Goal: Information Seeking & Learning: Learn about a topic

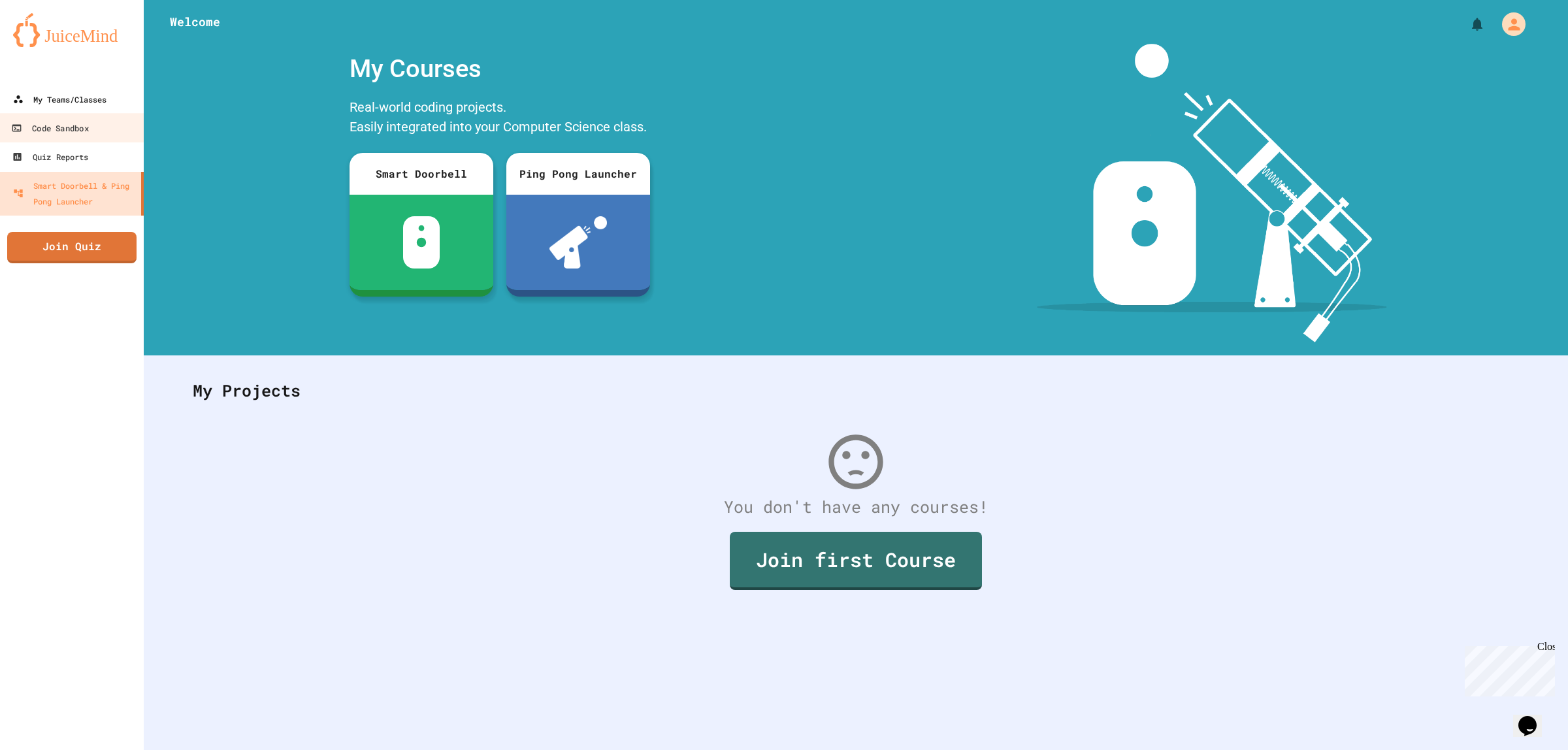
click at [89, 102] on div "My Teams/Classes" at bounding box center [60, 99] width 93 height 16
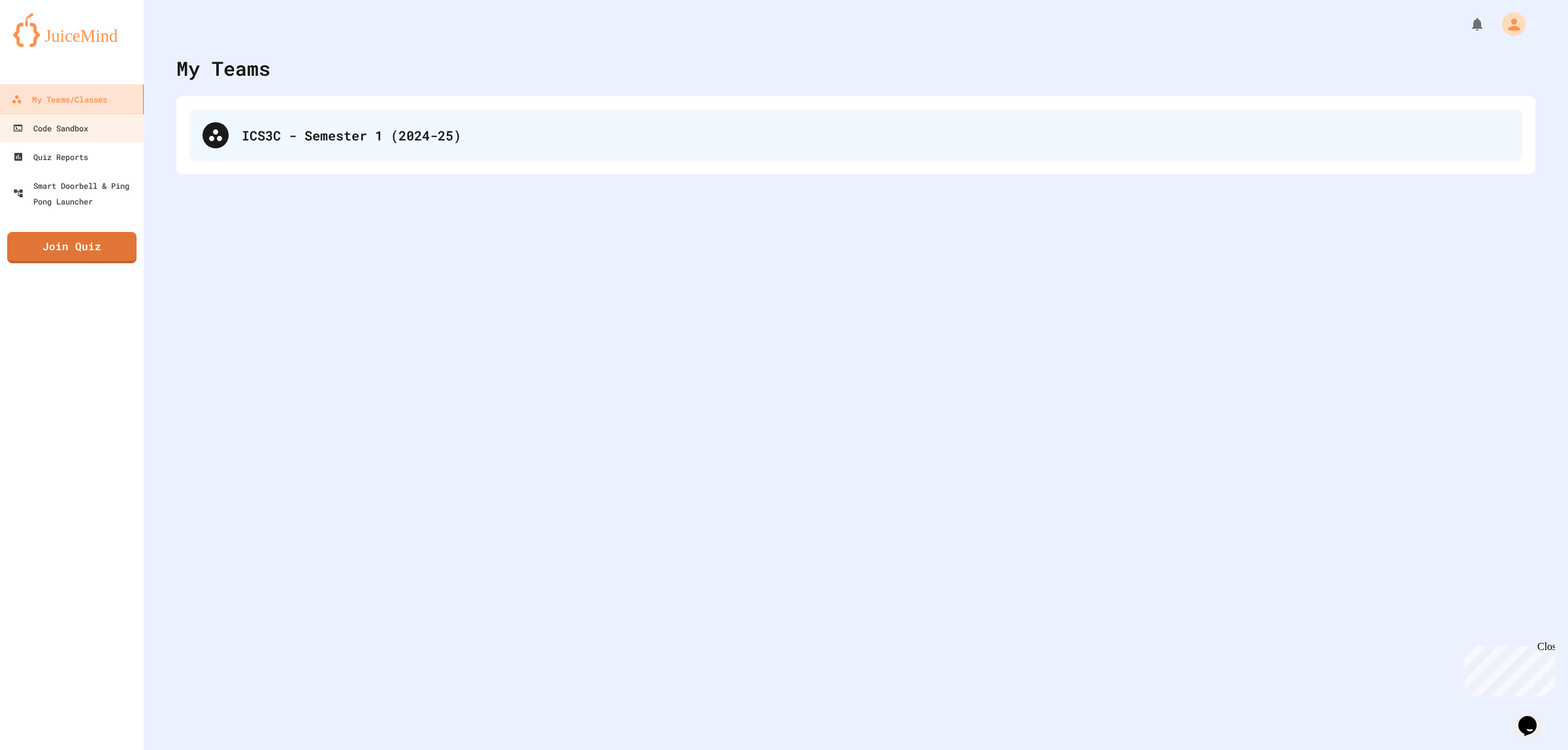
click at [411, 152] on div "ICS3C - Semester 1 (2024-25)" at bounding box center [856, 135] width 1332 height 52
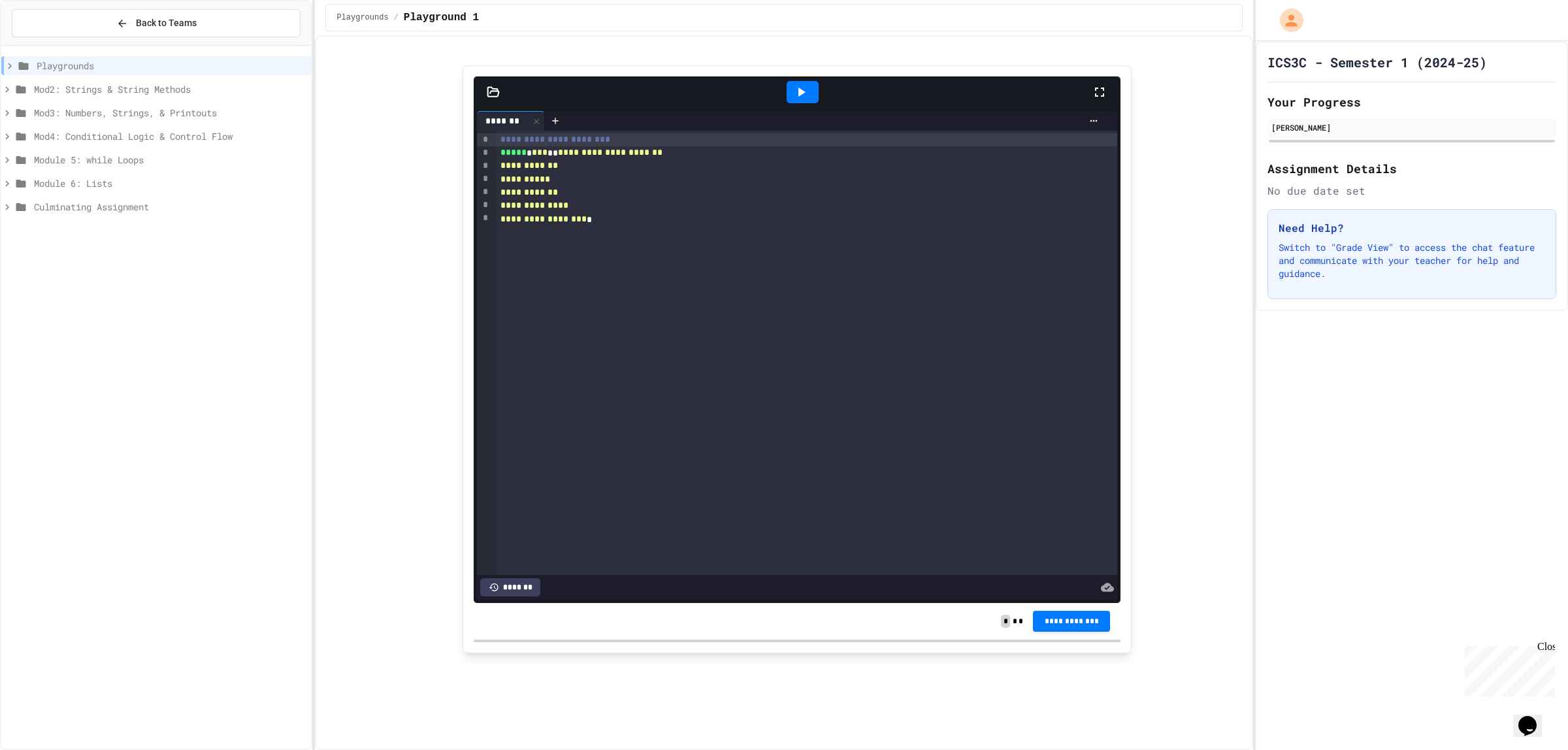
click at [11, 60] on icon at bounding box center [10, 65] width 12 height 12
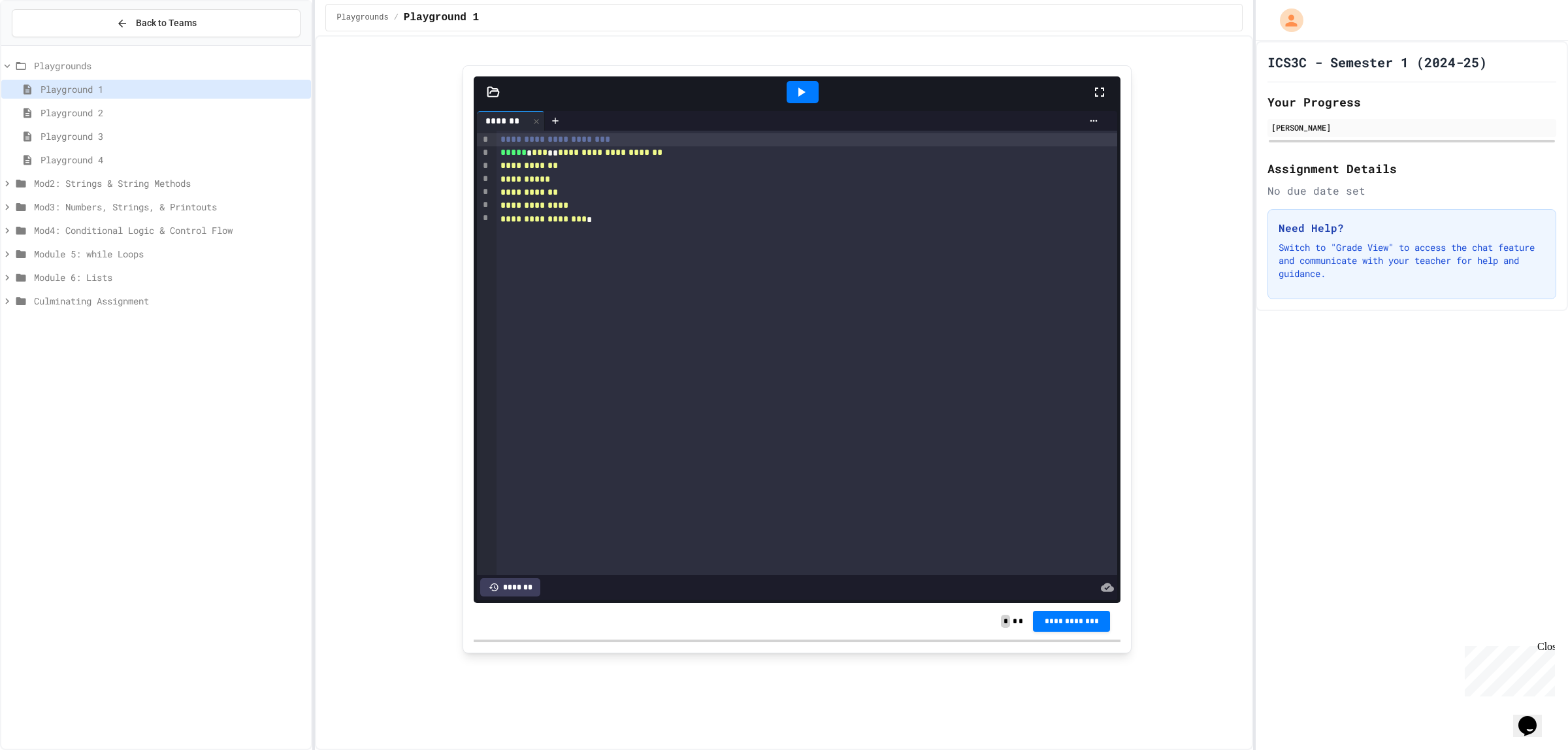
click at [11, 60] on icon at bounding box center [7, 65] width 12 height 12
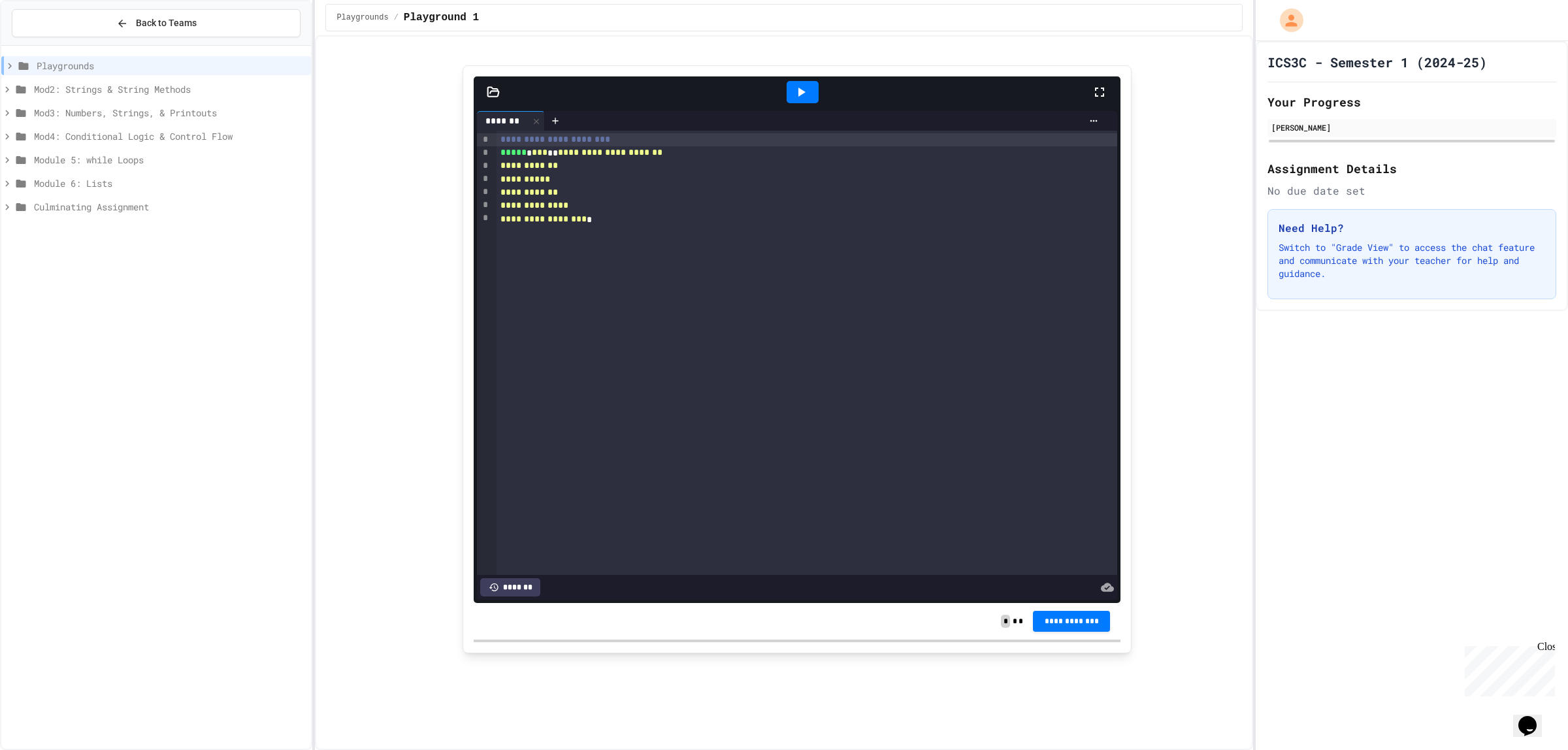
click at [117, 88] on span "Mod2: Strings & String Methods" at bounding box center [170, 89] width 272 height 14
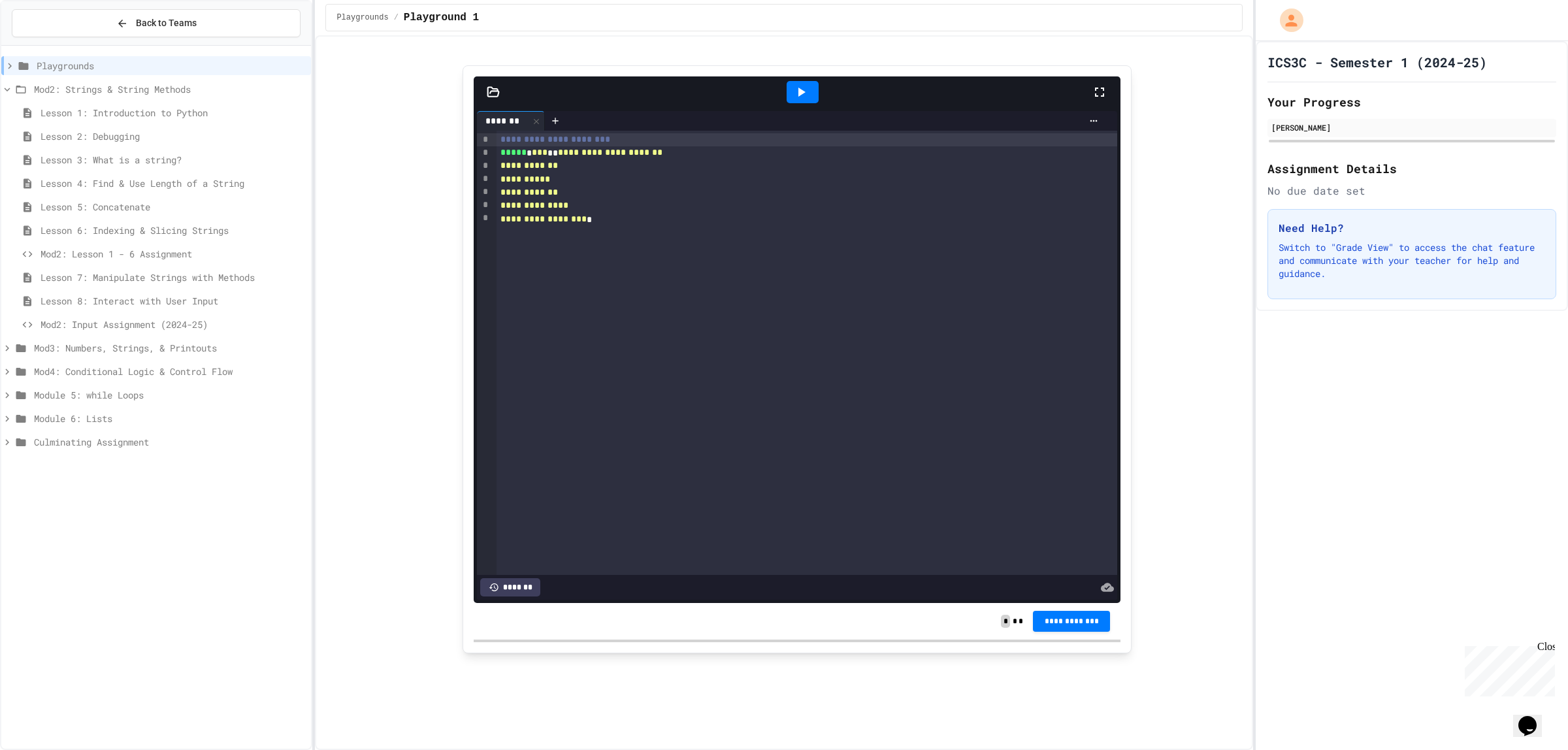
click at [112, 90] on span "Mod2: Strings & String Methods" at bounding box center [170, 89] width 272 height 14
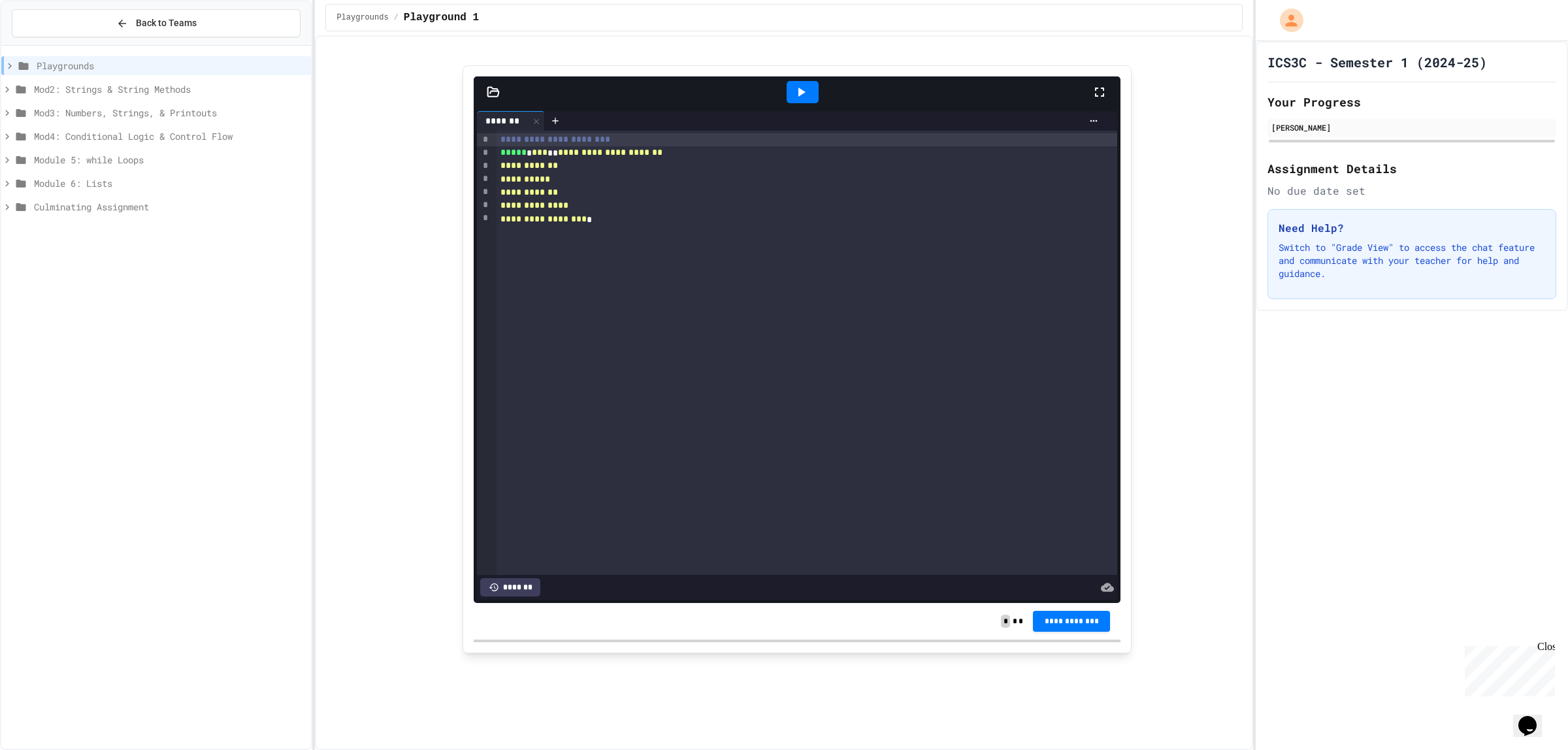
click at [51, 204] on span "Culminating Assignment" at bounding box center [170, 207] width 272 height 14
click at [70, 224] on span "Culminating Assignment" at bounding box center [173, 230] width 266 height 14
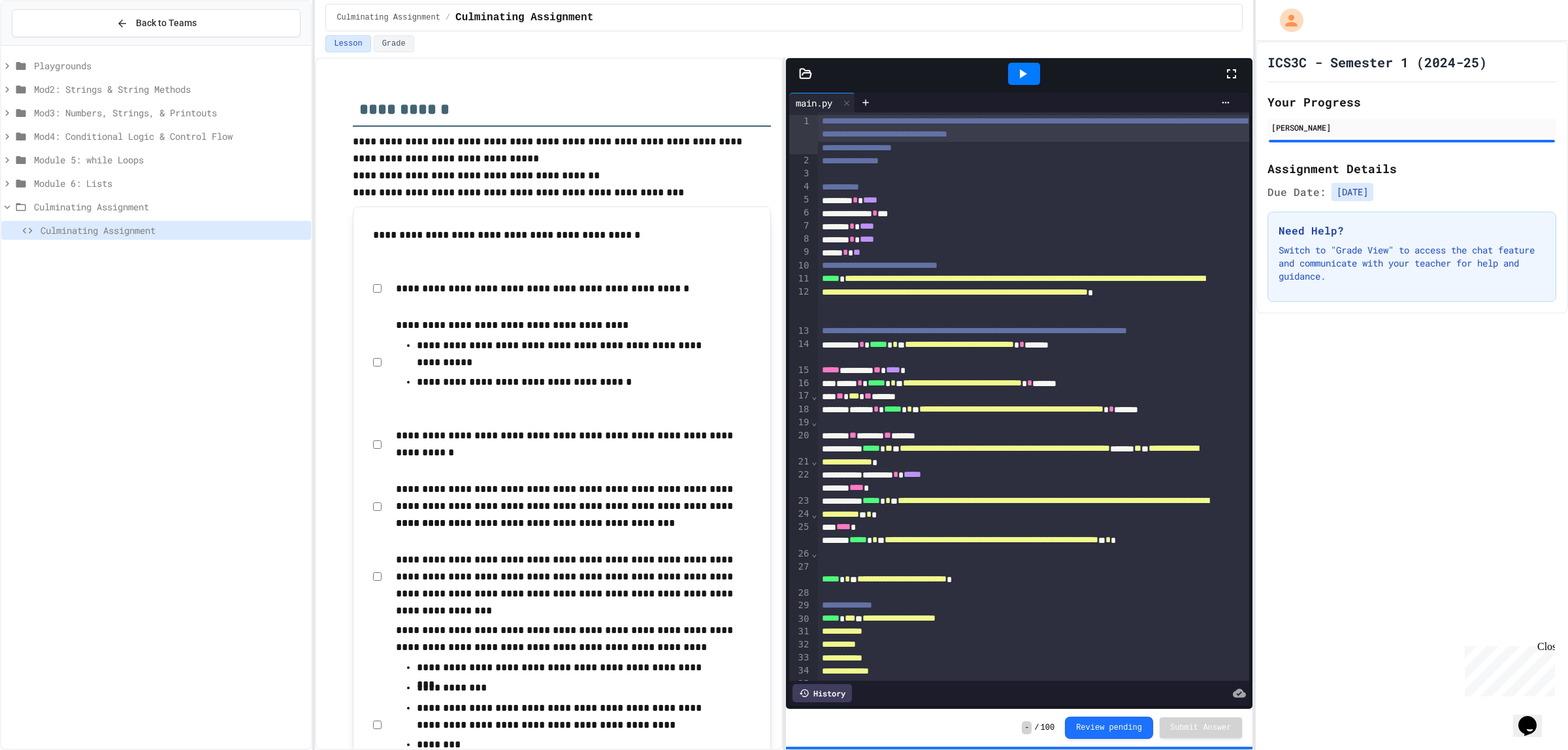
click at [1228, 70] on icon at bounding box center [1231, 74] width 16 height 16
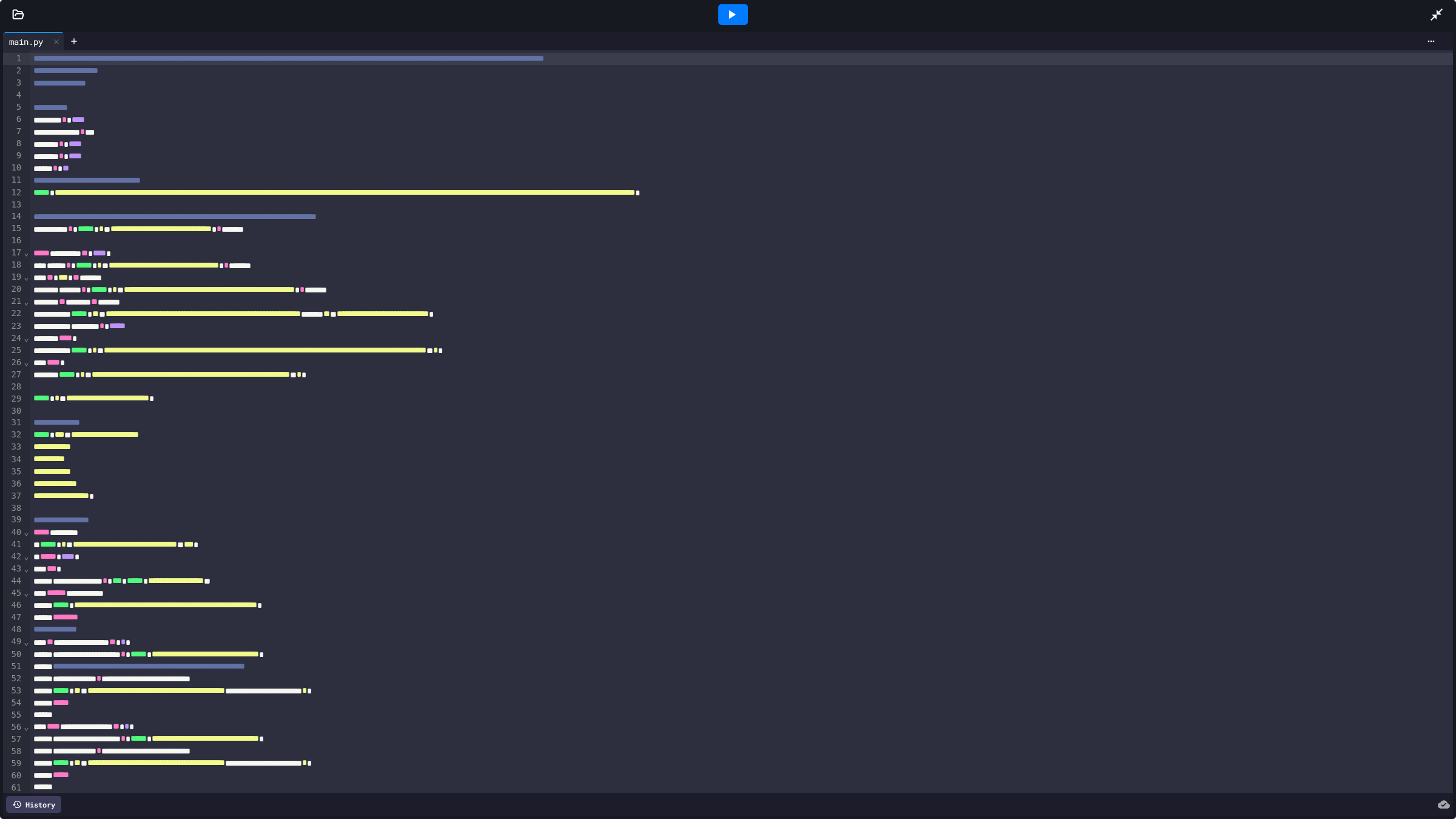
click at [742, 15] on div at bounding box center [733, 15] width 30 height 21
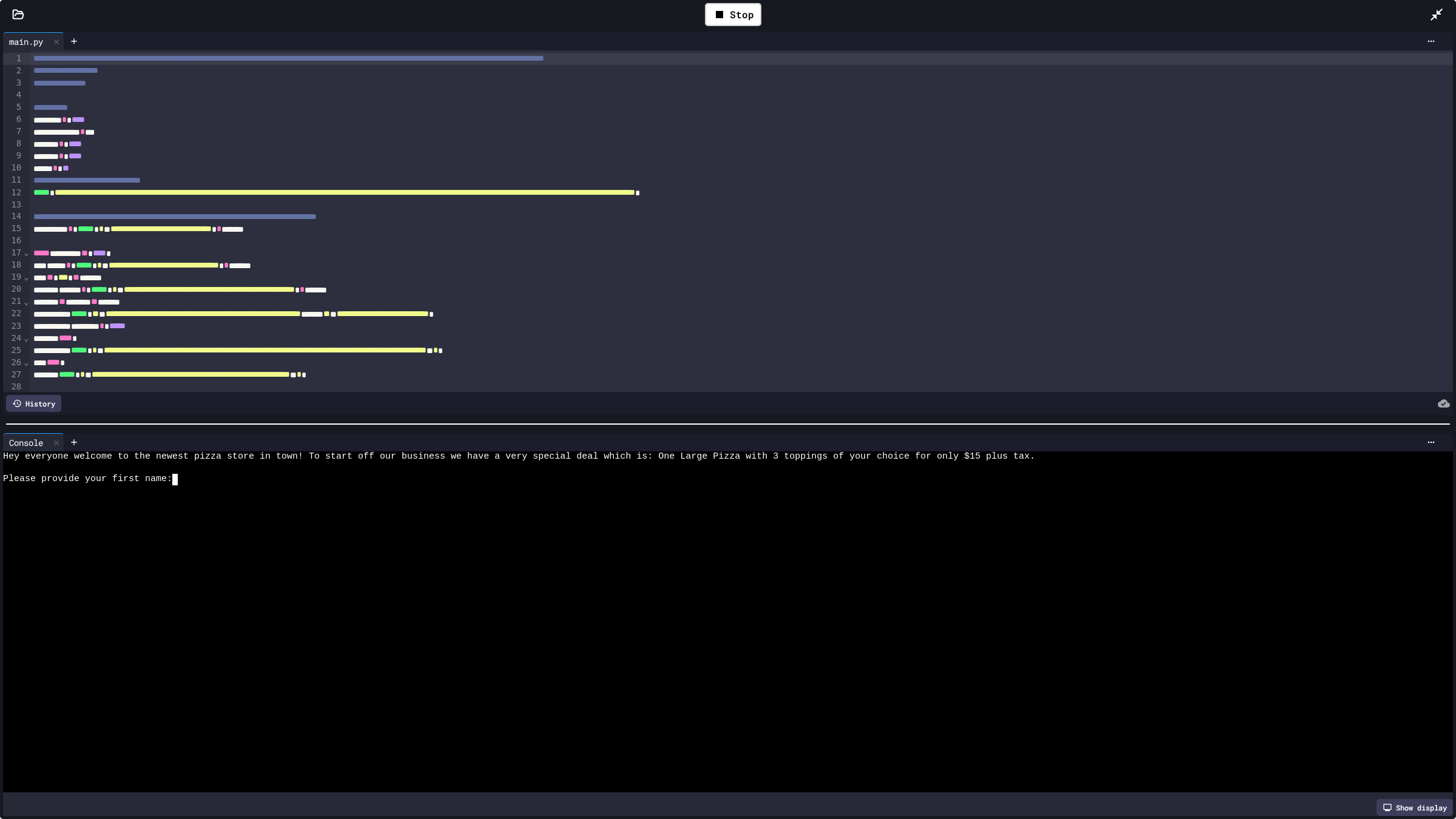
click at [186, 474] on div "Please provide your first name:" at bounding box center [716, 480] width 1425 height 12
type textarea "****"
type textarea "**********"
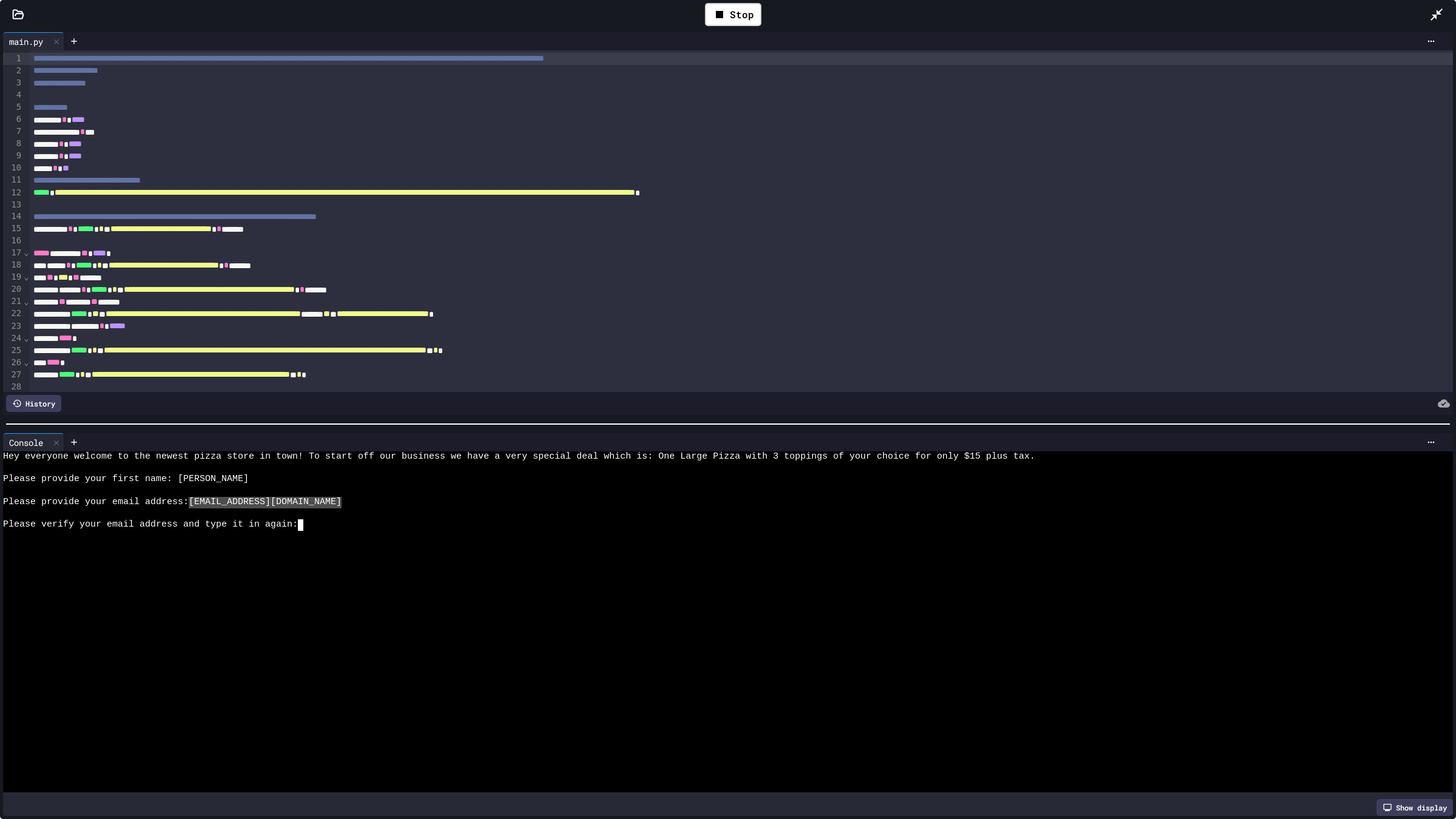
drag, startPoint x: 287, startPoint y: 498, endPoint x: 194, endPoint y: 498, distance: 93.0
click at [194, 498] on div "Please provide your email address: [EMAIL_ADDRESS][DOMAIN_NAME]" at bounding box center [716, 503] width 1425 height 12
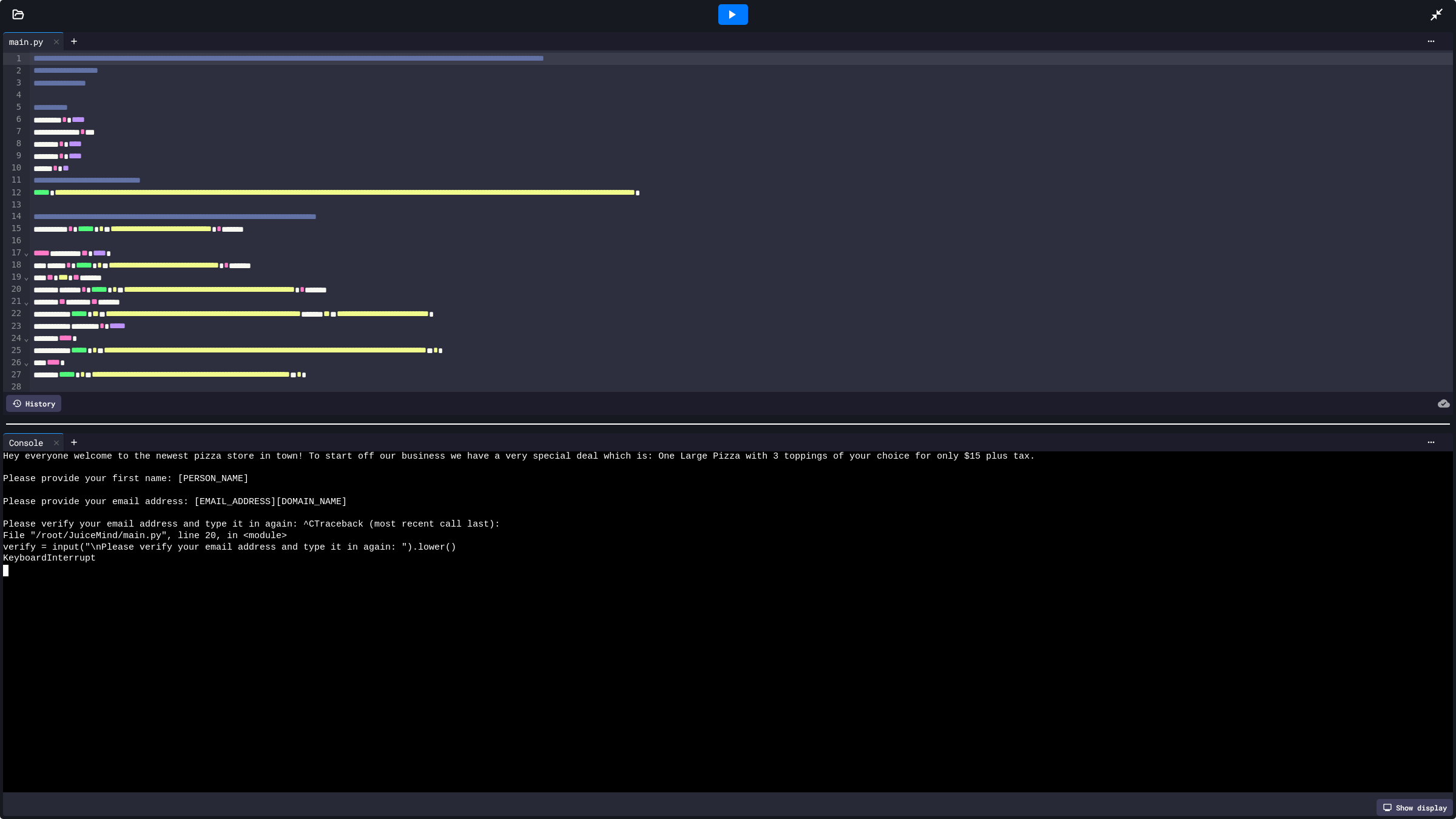
click at [283, 500] on div "Please provide your email address: [EMAIL_ADDRESS][DOMAIN_NAME]" at bounding box center [716, 503] width 1425 height 12
click at [730, 10] on icon at bounding box center [731, 14] width 15 height 15
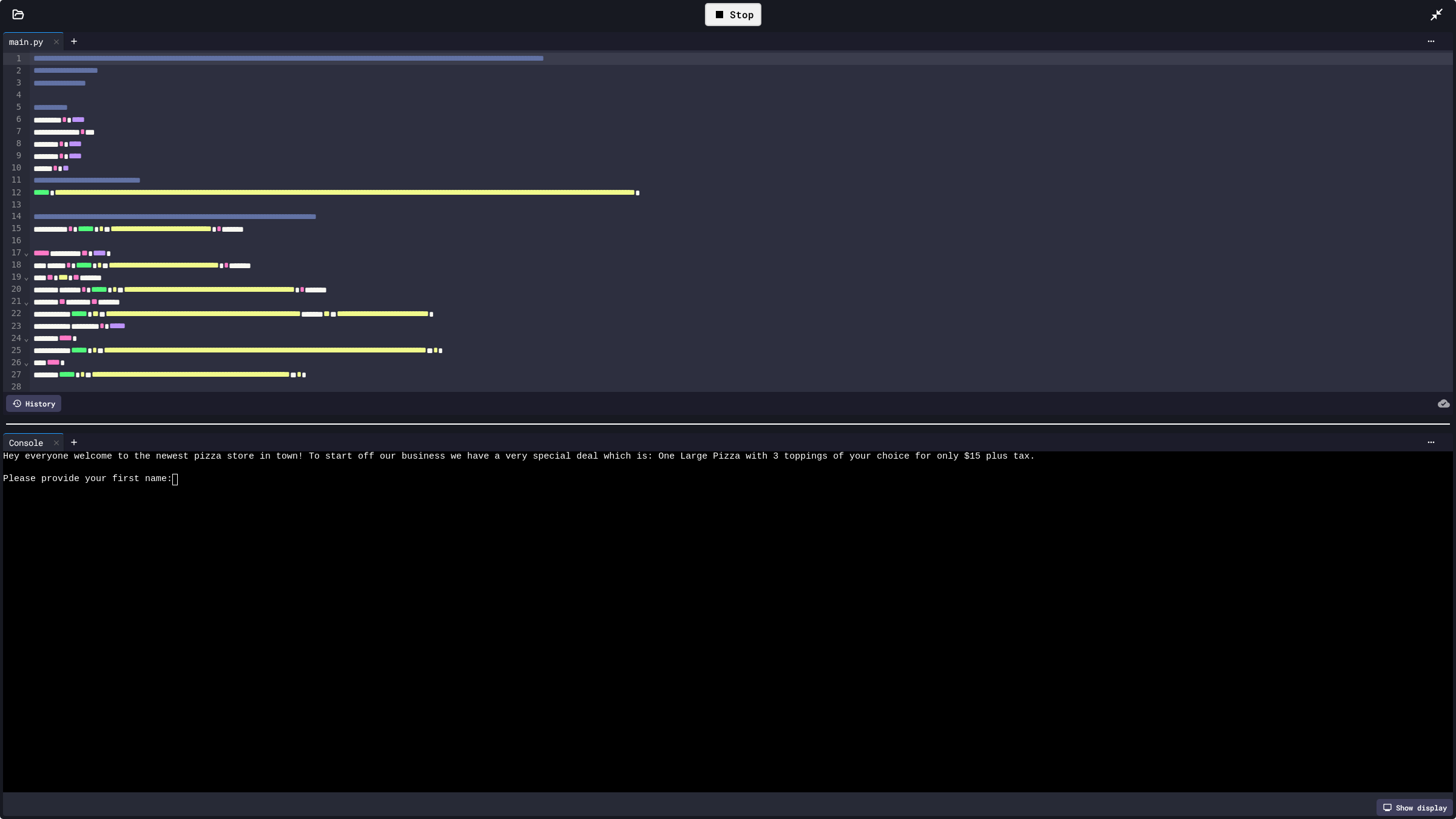
click at [213, 474] on div "Please provide your first name:" at bounding box center [716, 480] width 1425 height 12
type textarea "**********"
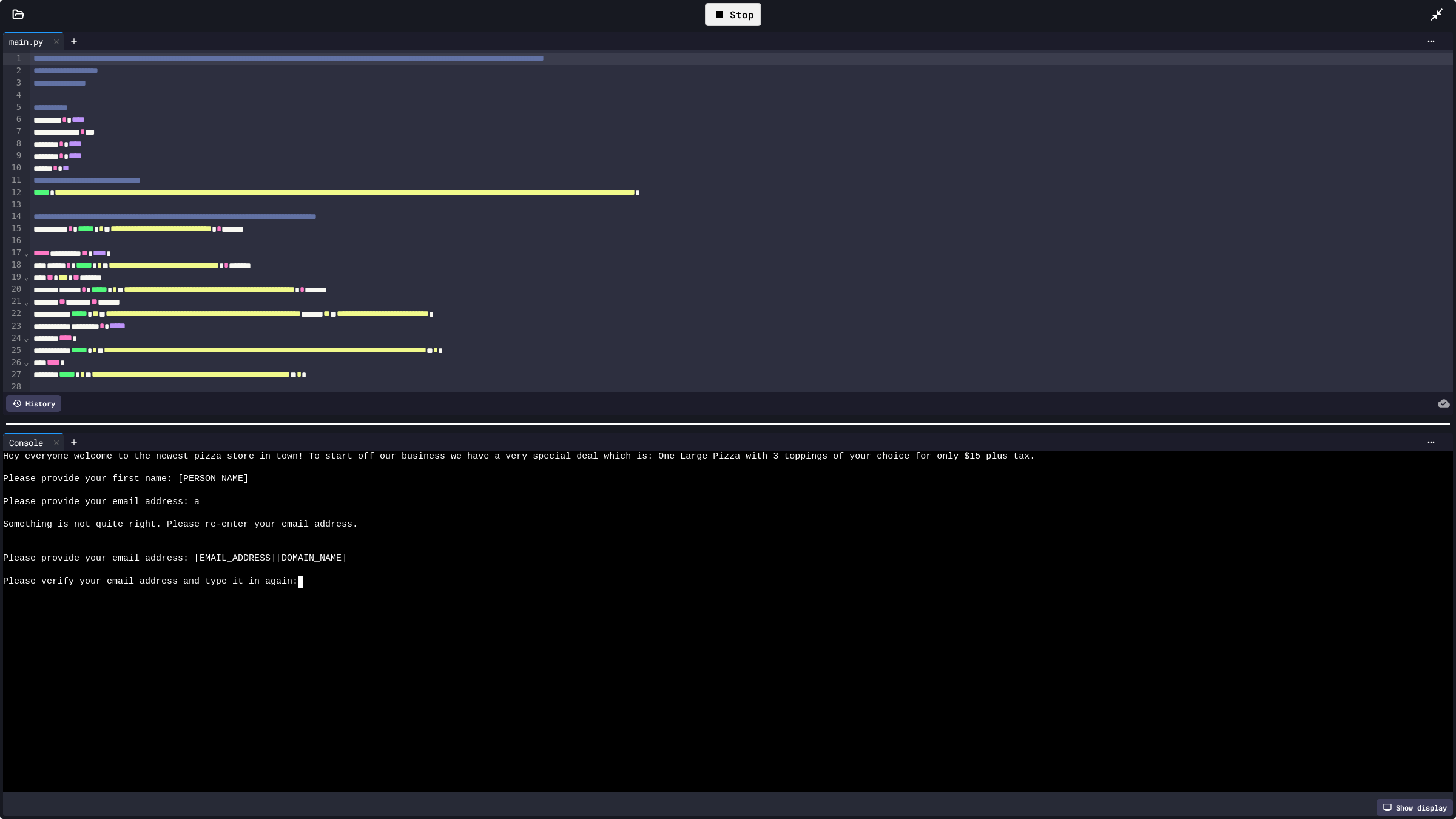
scroll to position [0, 1]
type textarea "****"
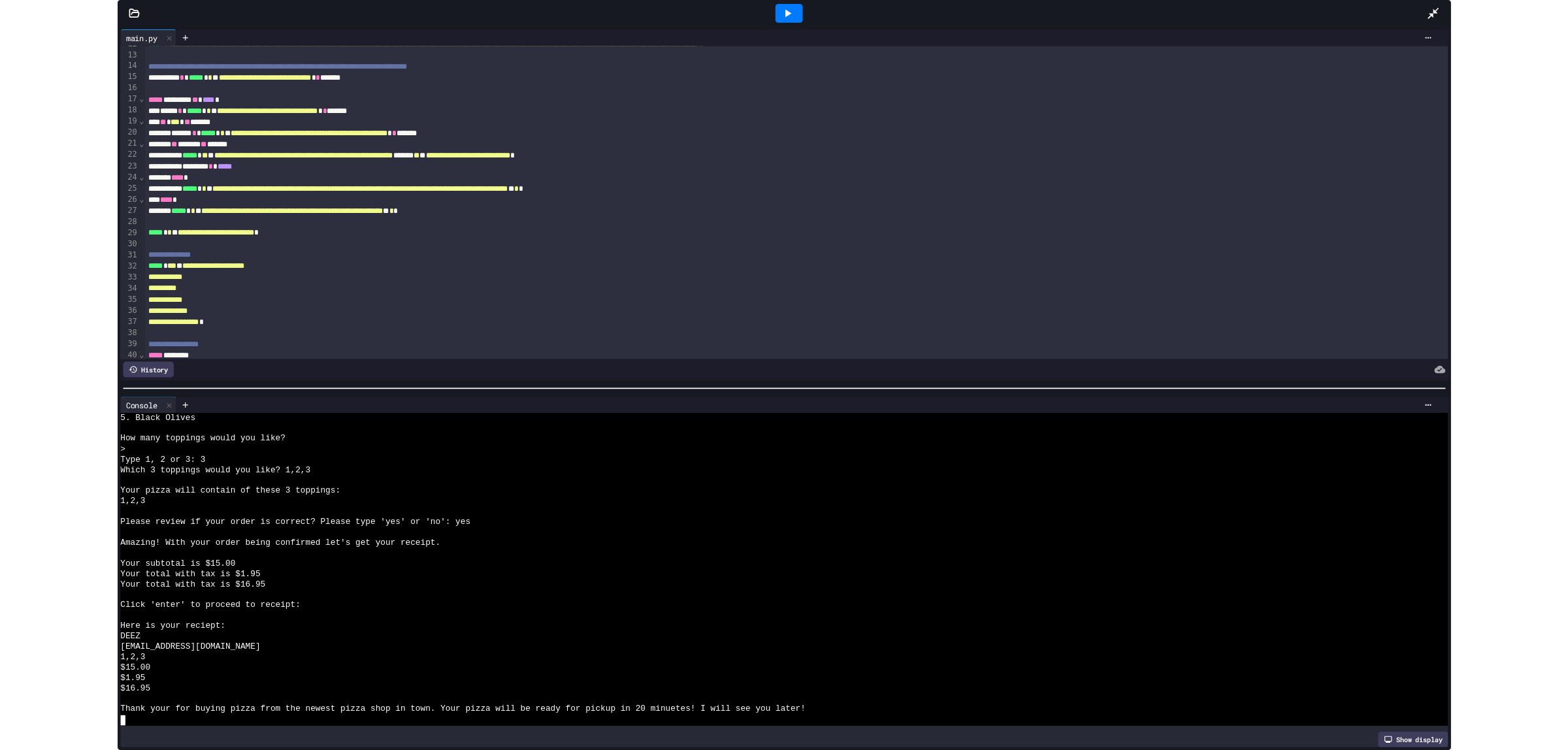
scroll to position [81, 0]
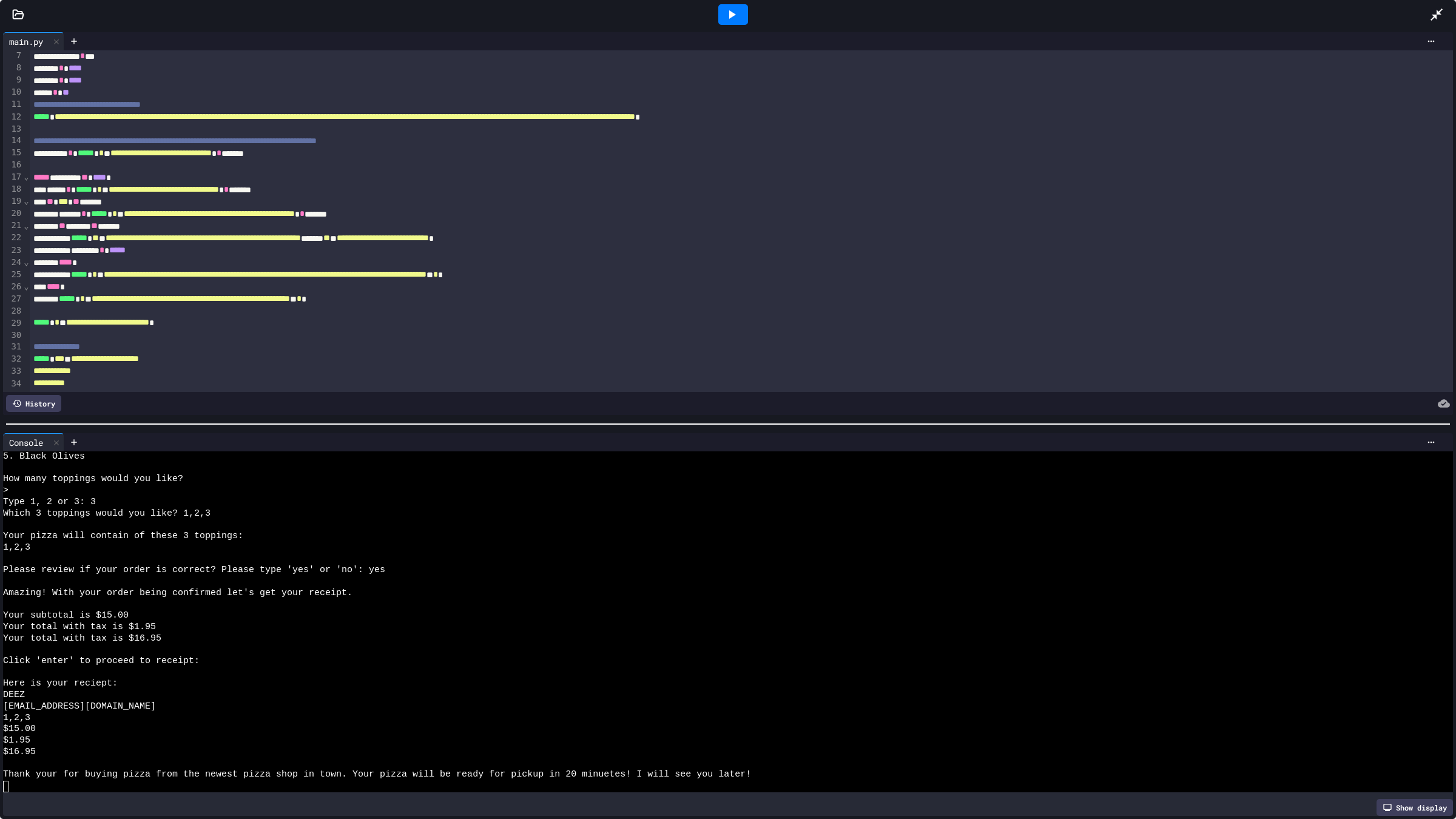
click at [1441, 7] on icon at bounding box center [1436, 14] width 15 height 15
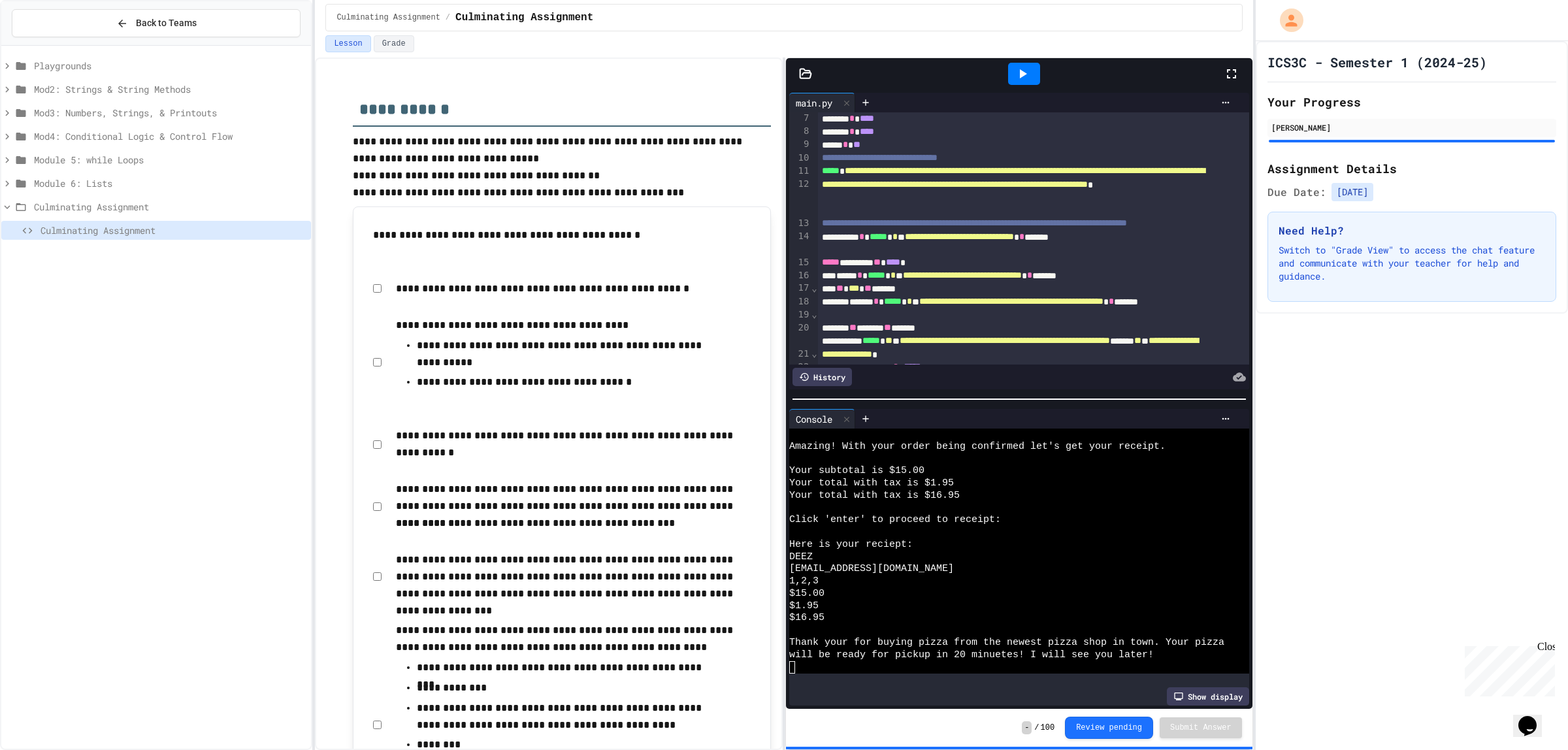
scroll to position [453, 0]
click at [63, 211] on span "Culminating Assignment" at bounding box center [170, 207] width 272 height 14
click at [63, 185] on span "Module 6: Lists" at bounding box center [170, 184] width 272 height 14
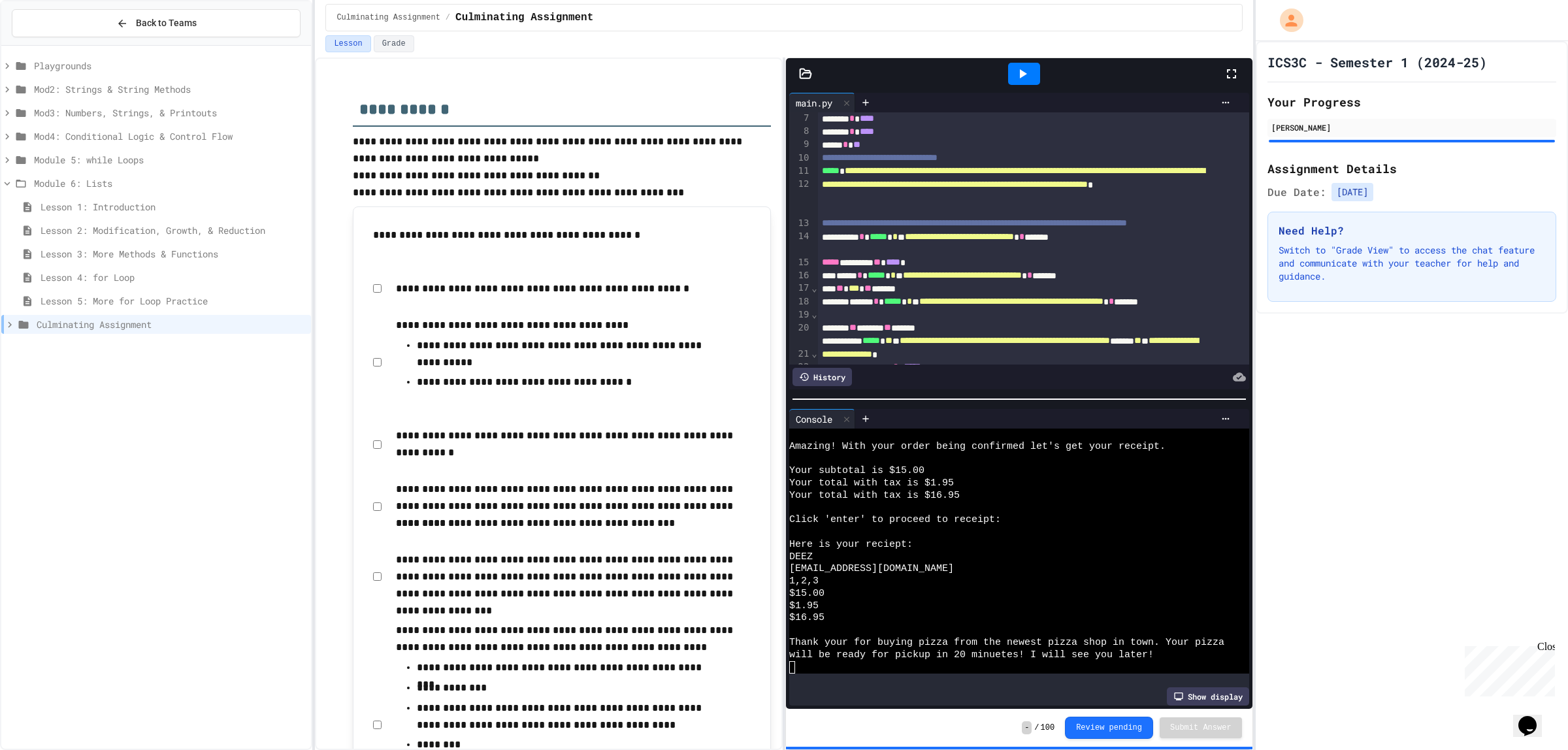
click at [112, 179] on span "Module 6: Lists" at bounding box center [170, 184] width 272 height 14
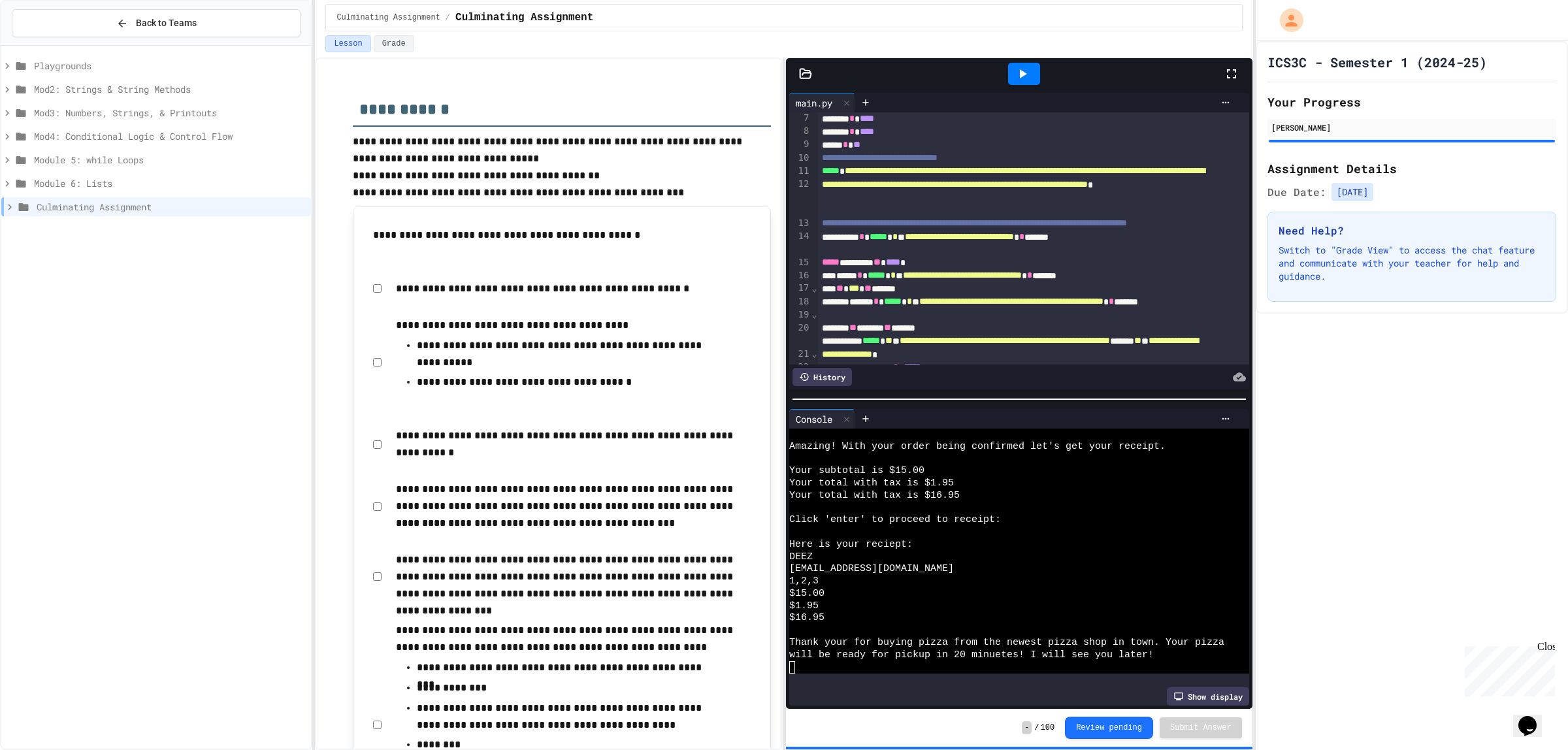
click at [110, 156] on span "Module 5: while Loops" at bounding box center [170, 160] width 272 height 14
click at [113, 158] on span "Module 5: while Loops" at bounding box center [170, 160] width 272 height 14
click at [124, 138] on span "Mod4: Conditional Logic & Control Flow" at bounding box center [170, 136] width 272 height 14
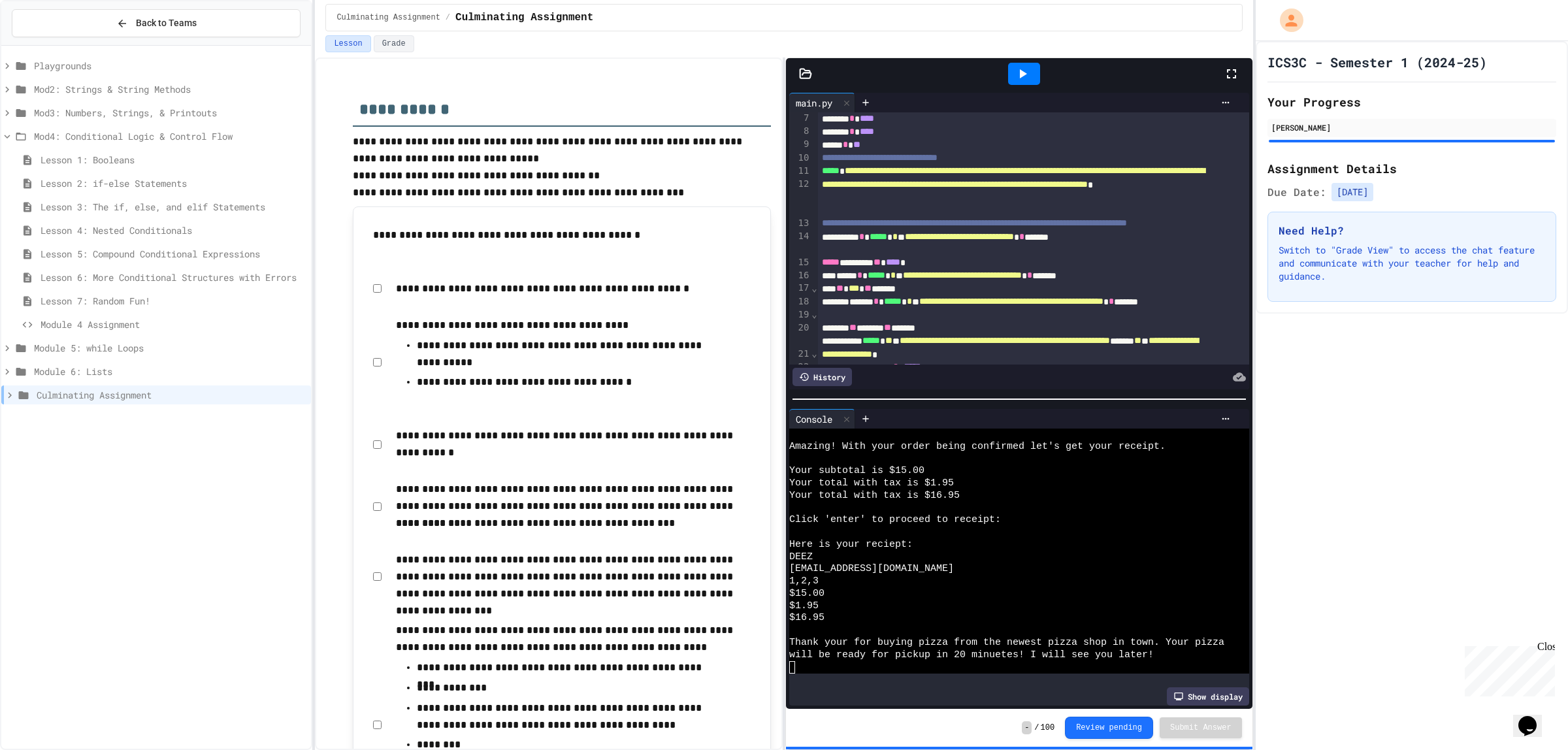
click at [96, 320] on span "Module 4 Assignment" at bounding box center [173, 325] width 266 height 14
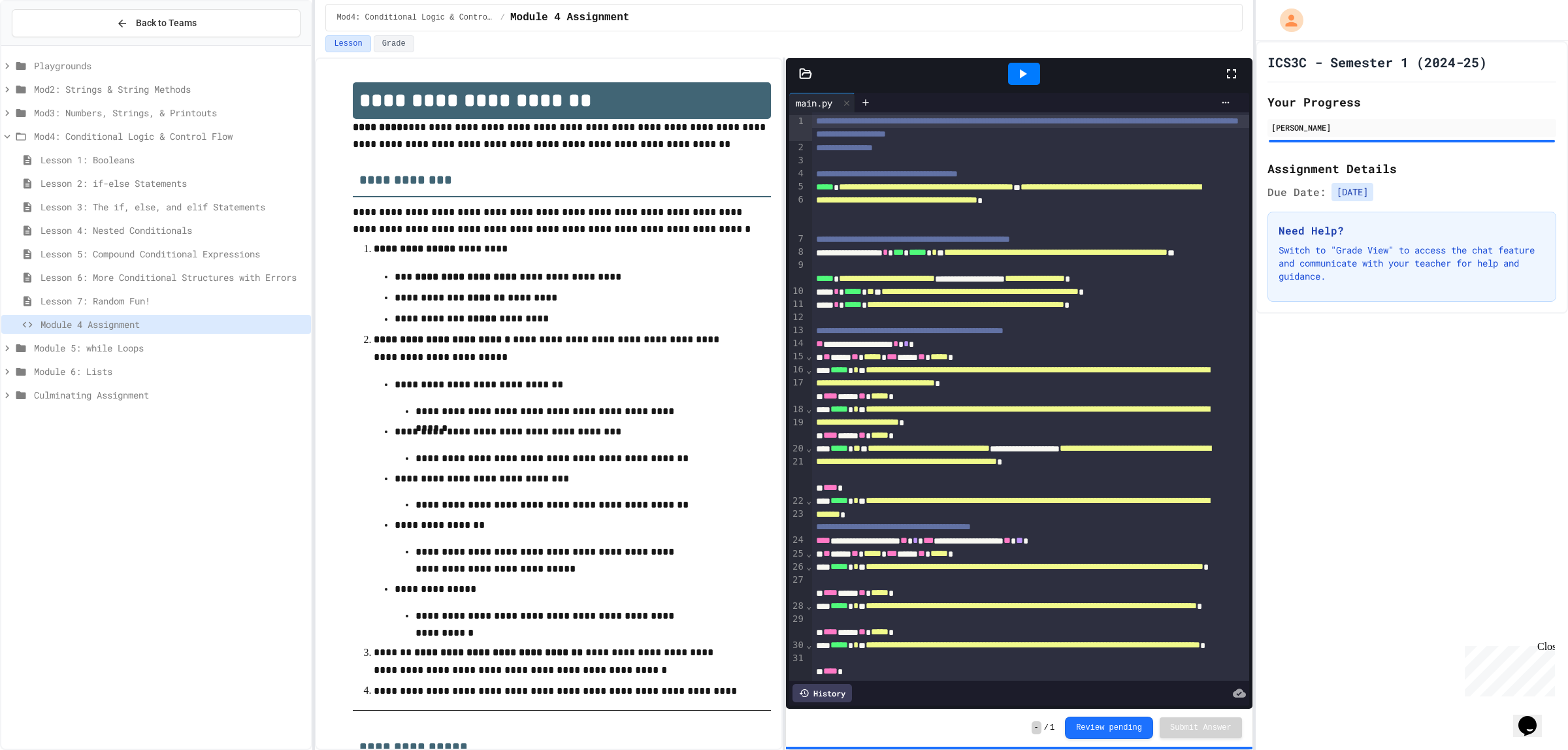
click at [1235, 80] on icon at bounding box center [1231, 74] width 16 height 16
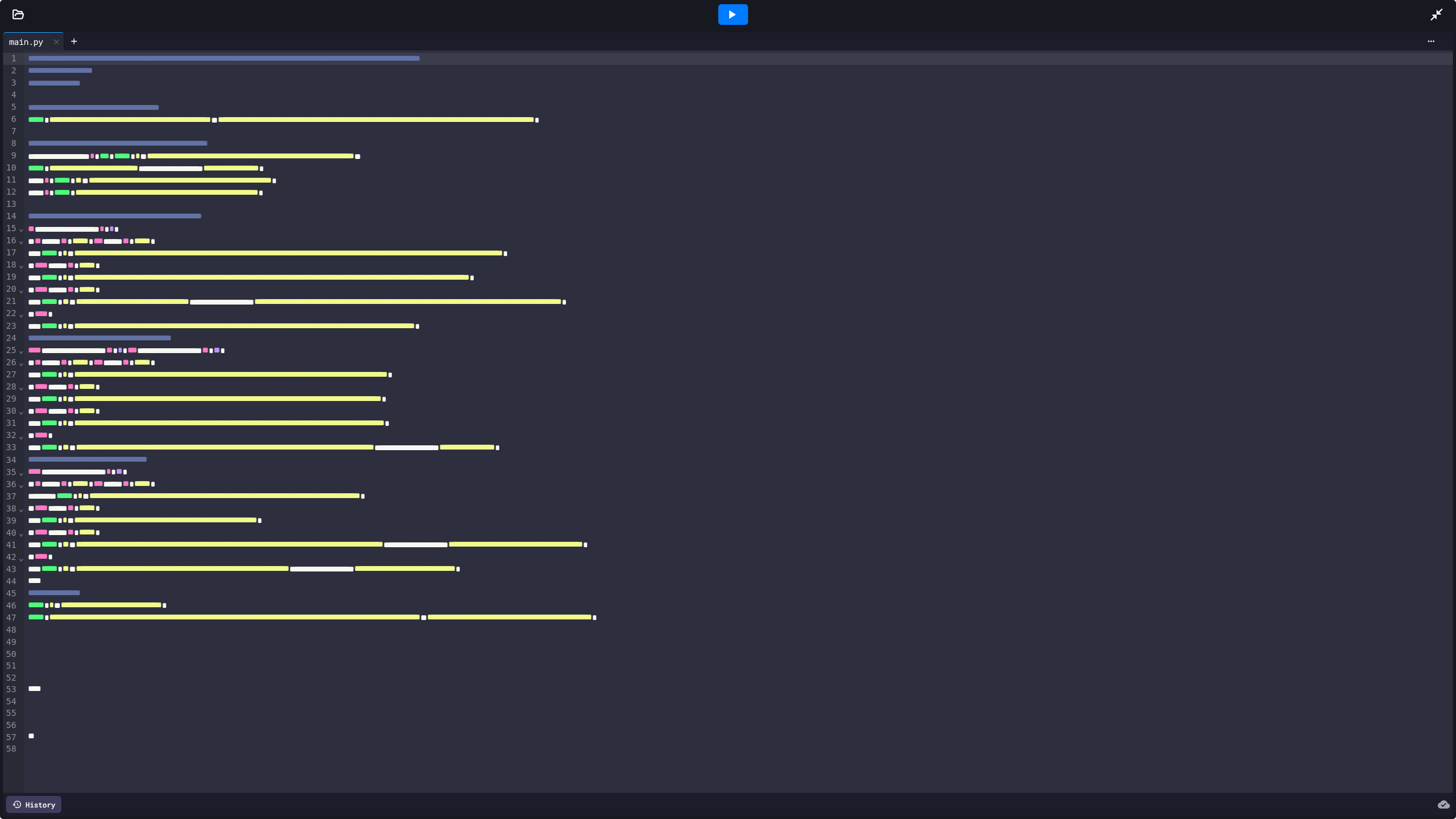
click at [733, 13] on icon at bounding box center [731, 14] width 15 height 15
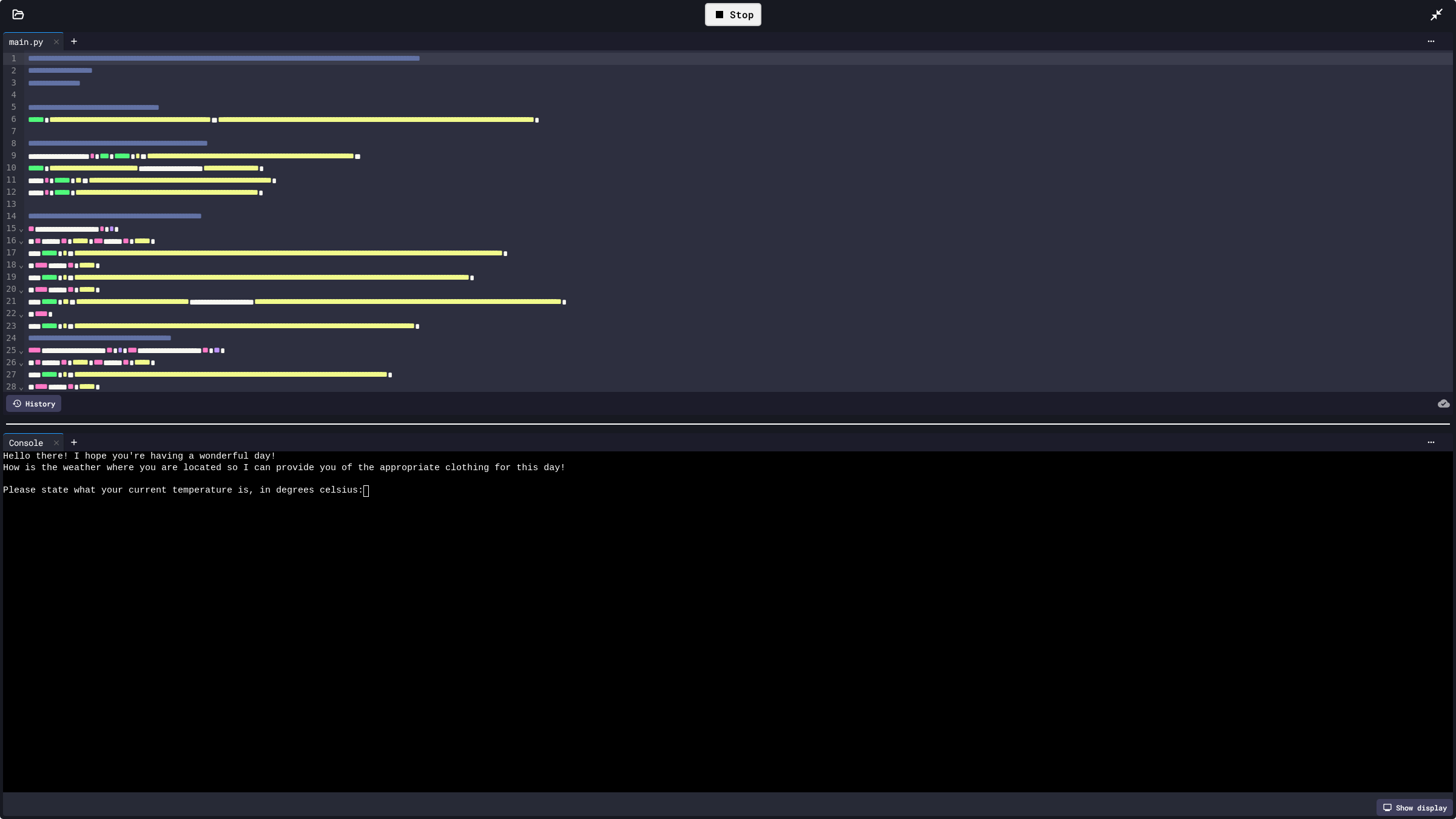
click at [392, 497] on div at bounding box center [716, 503] width 1425 height 12
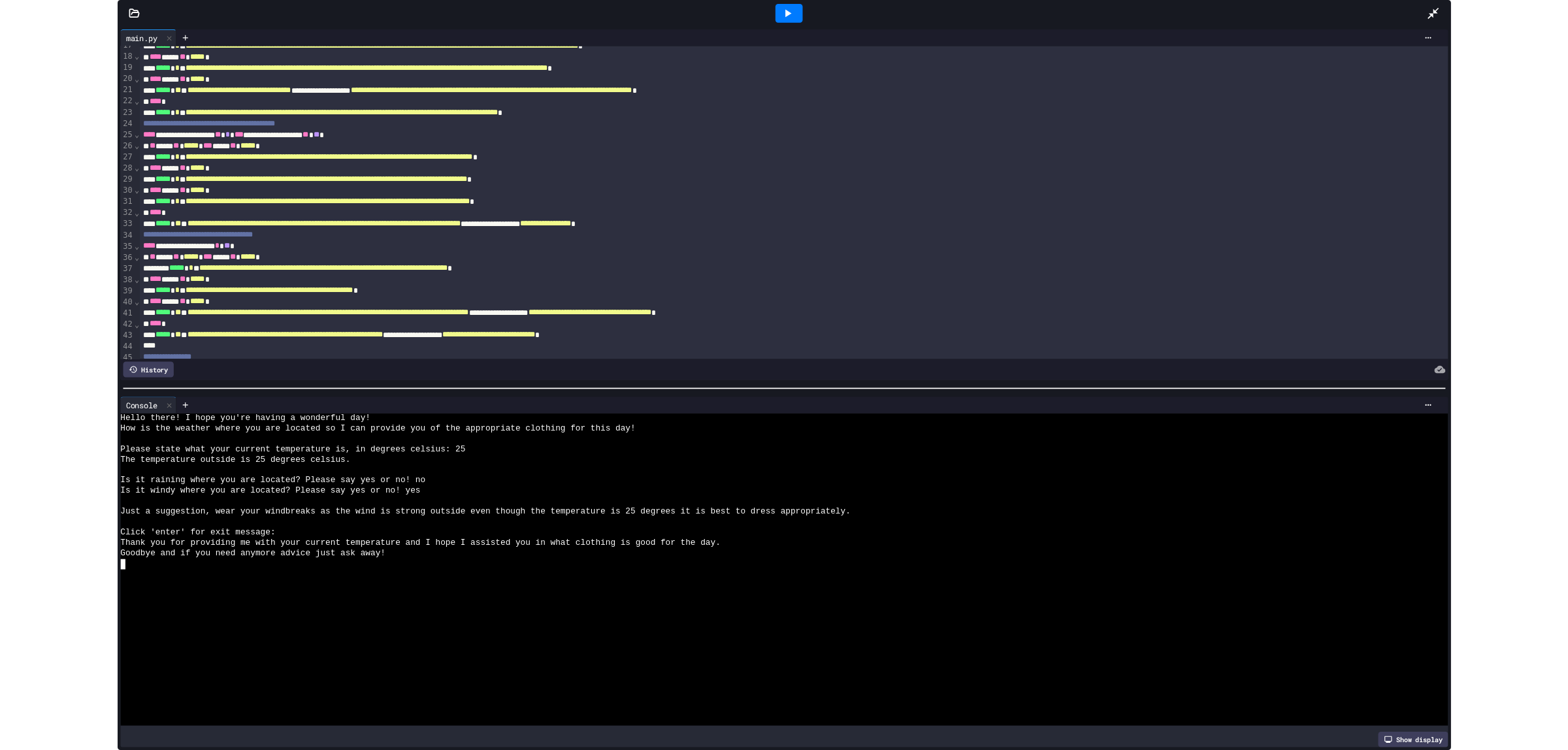
scroll to position [408, 0]
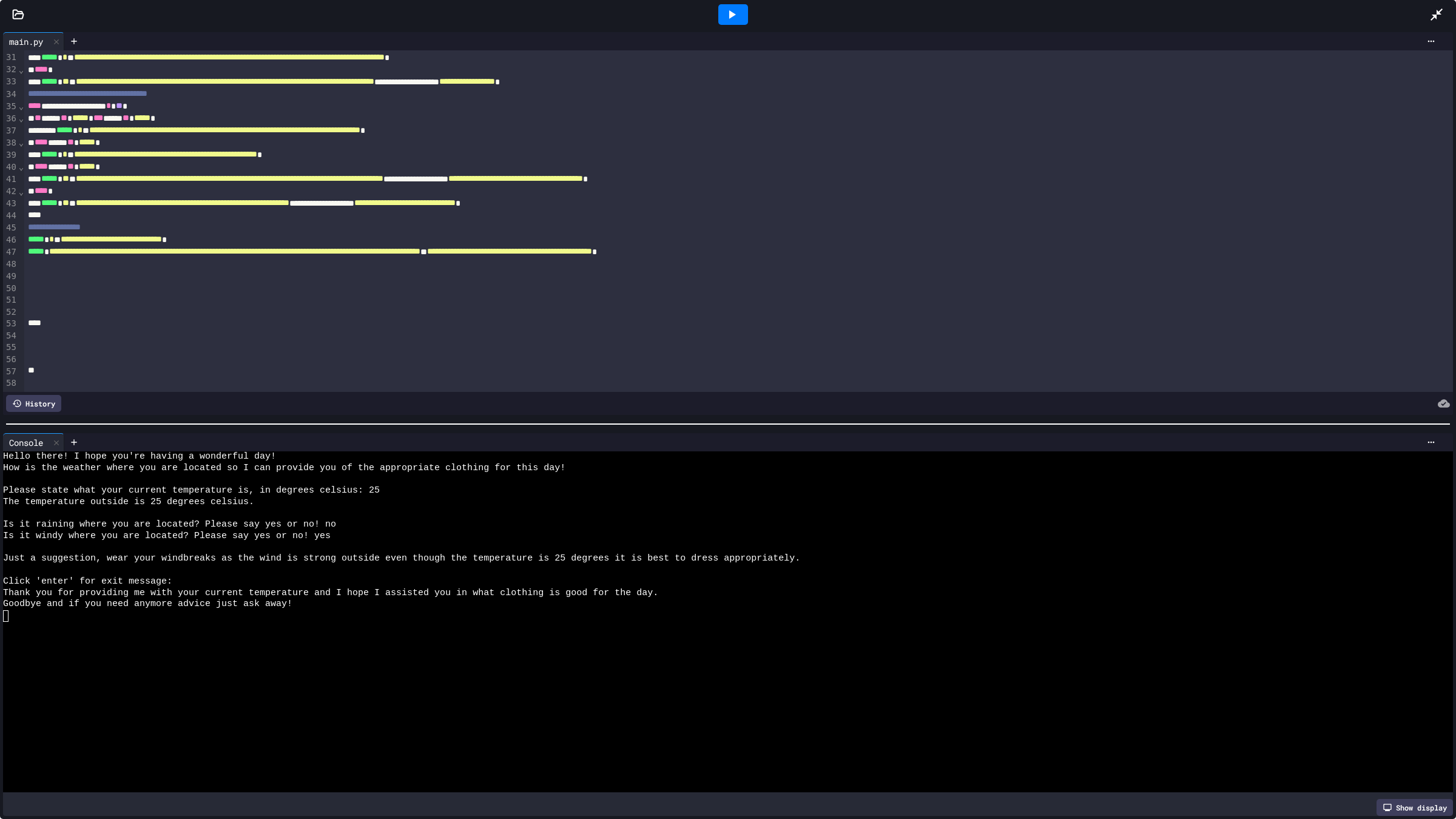
click at [1435, 15] on icon at bounding box center [1436, 14] width 12 height 12
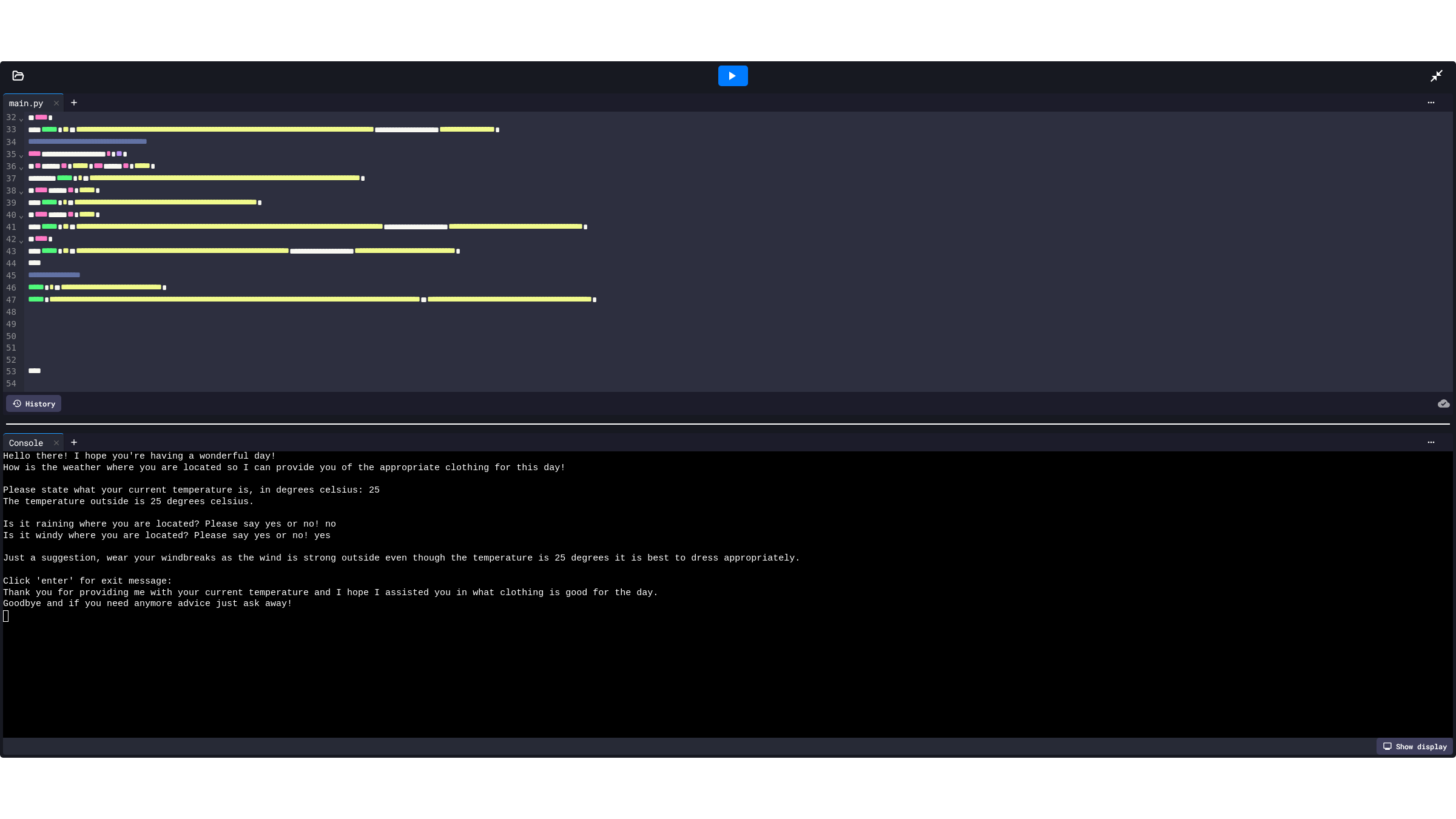
scroll to position [525, 0]
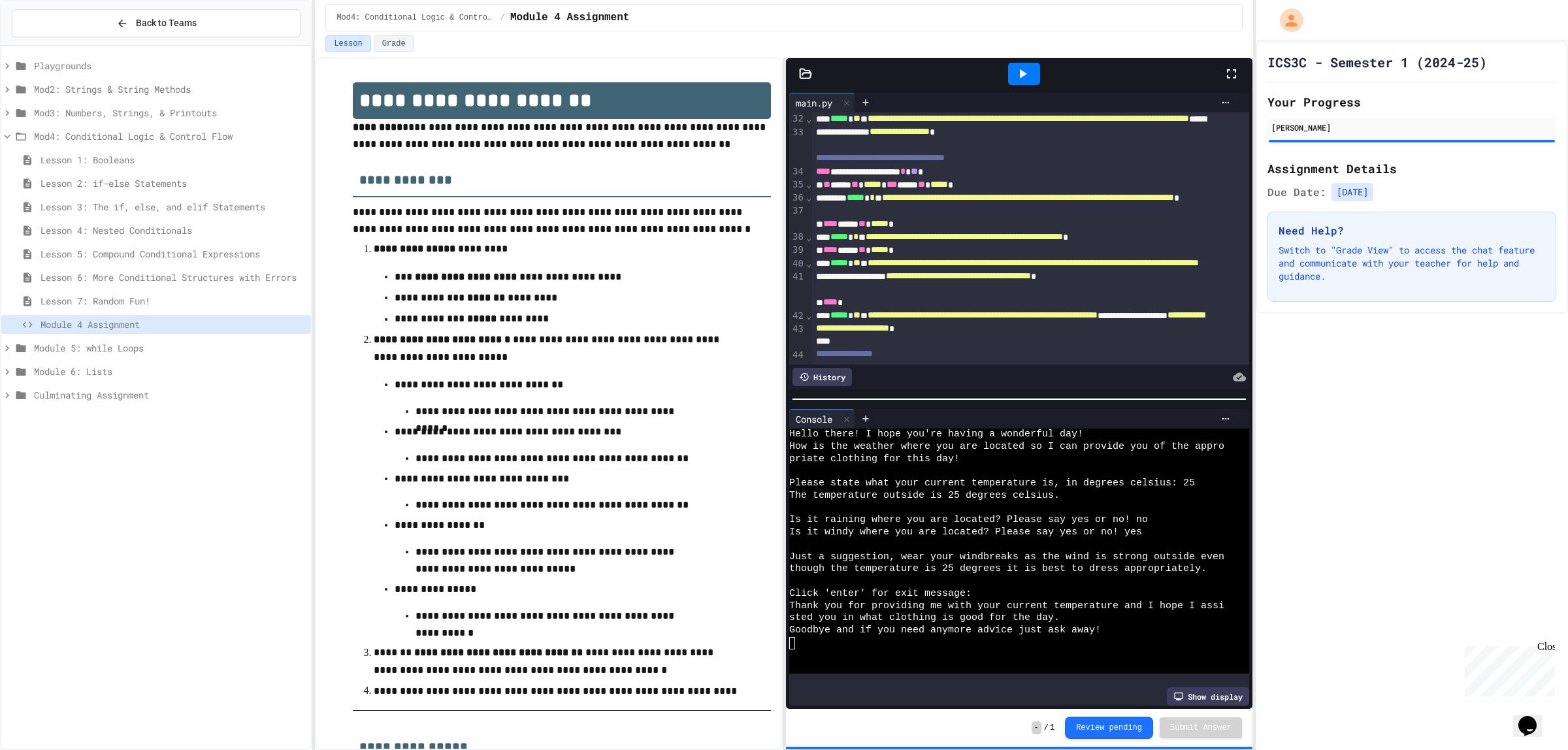
click at [63, 134] on span "Mod4: Conditional Logic & Control Flow" at bounding box center [170, 136] width 272 height 14
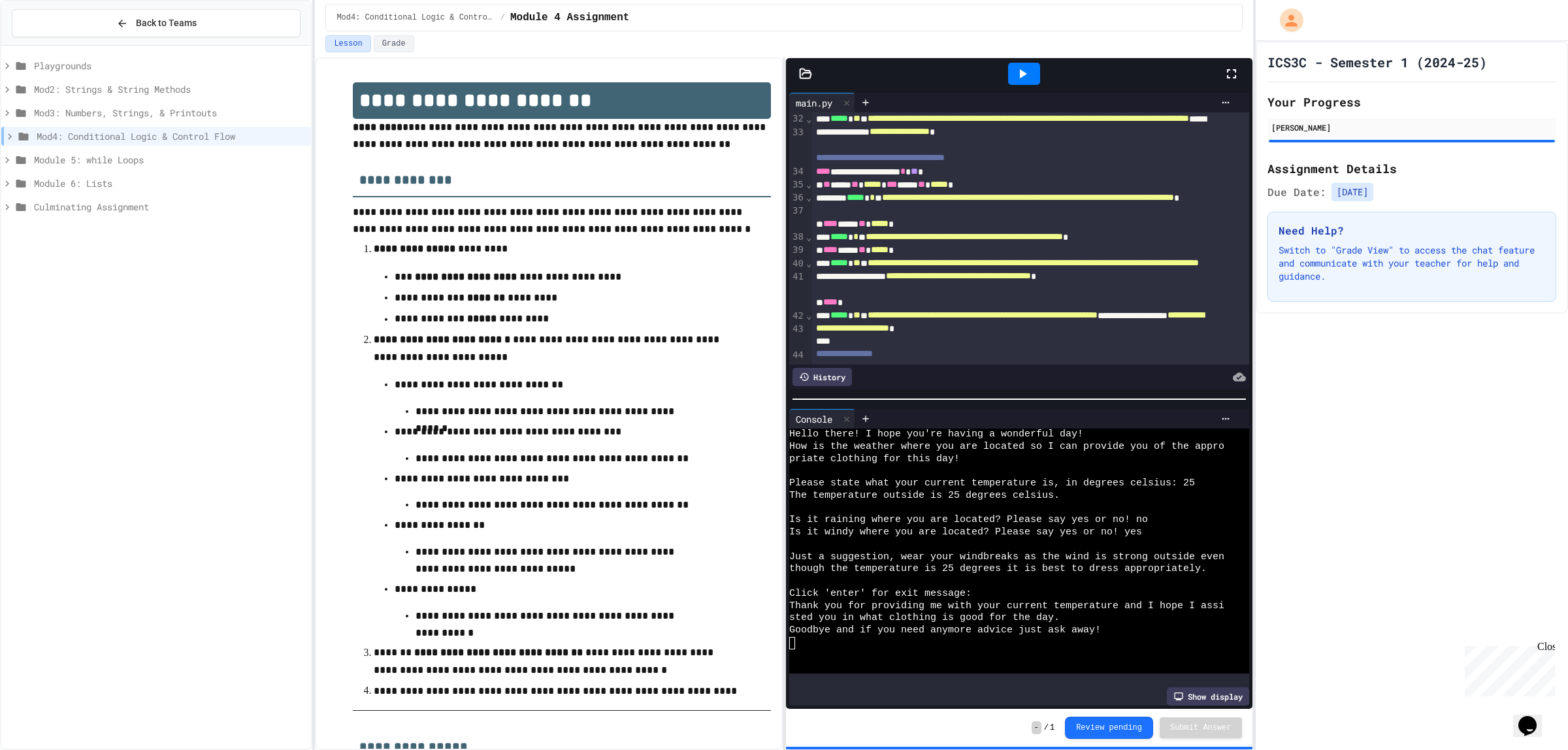
click at [83, 114] on div "Mod3: Numbers, Strings, & Printouts" at bounding box center [156, 113] width 310 height 19
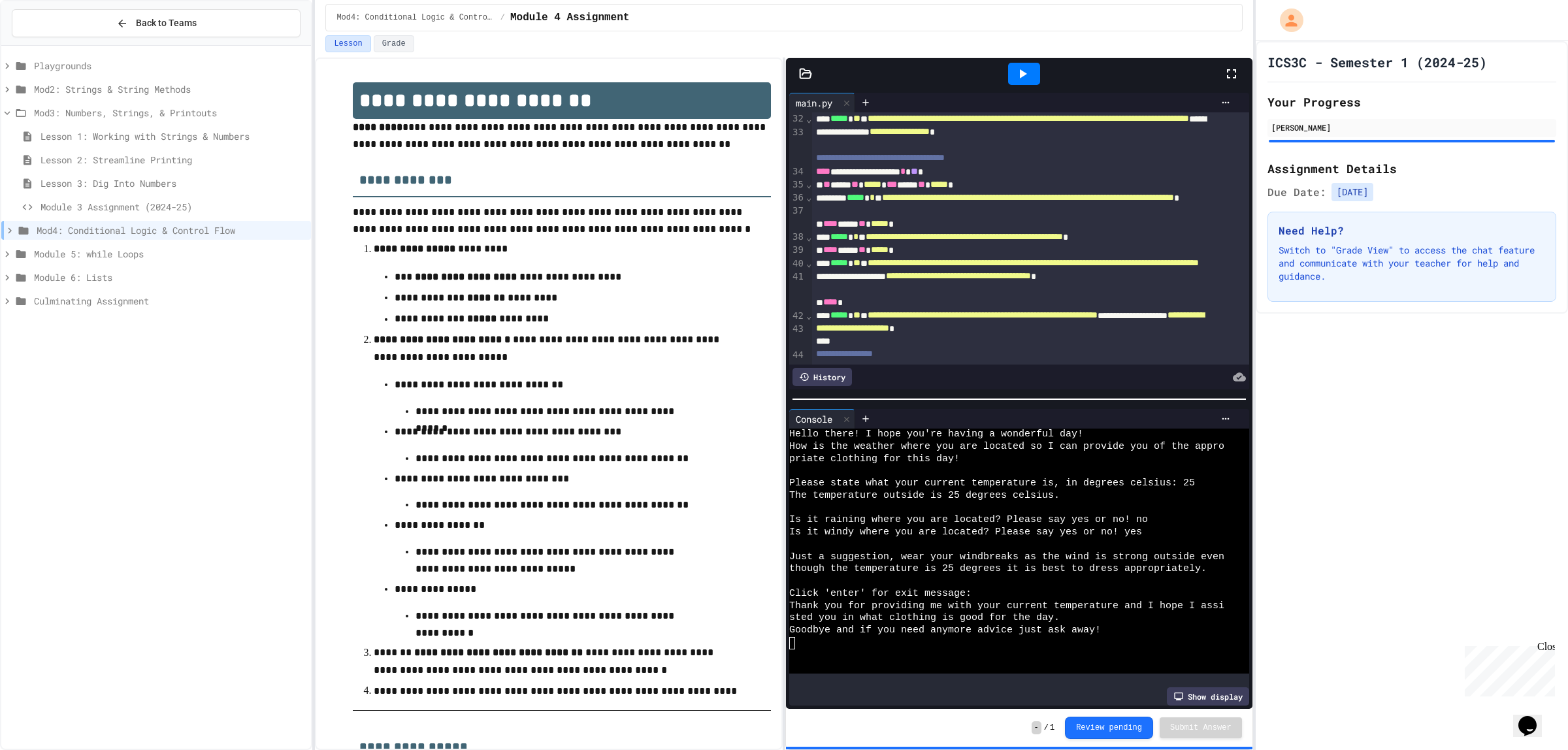
click at [117, 201] on span "Module 3 Assignment (2024-25)" at bounding box center [173, 207] width 266 height 14
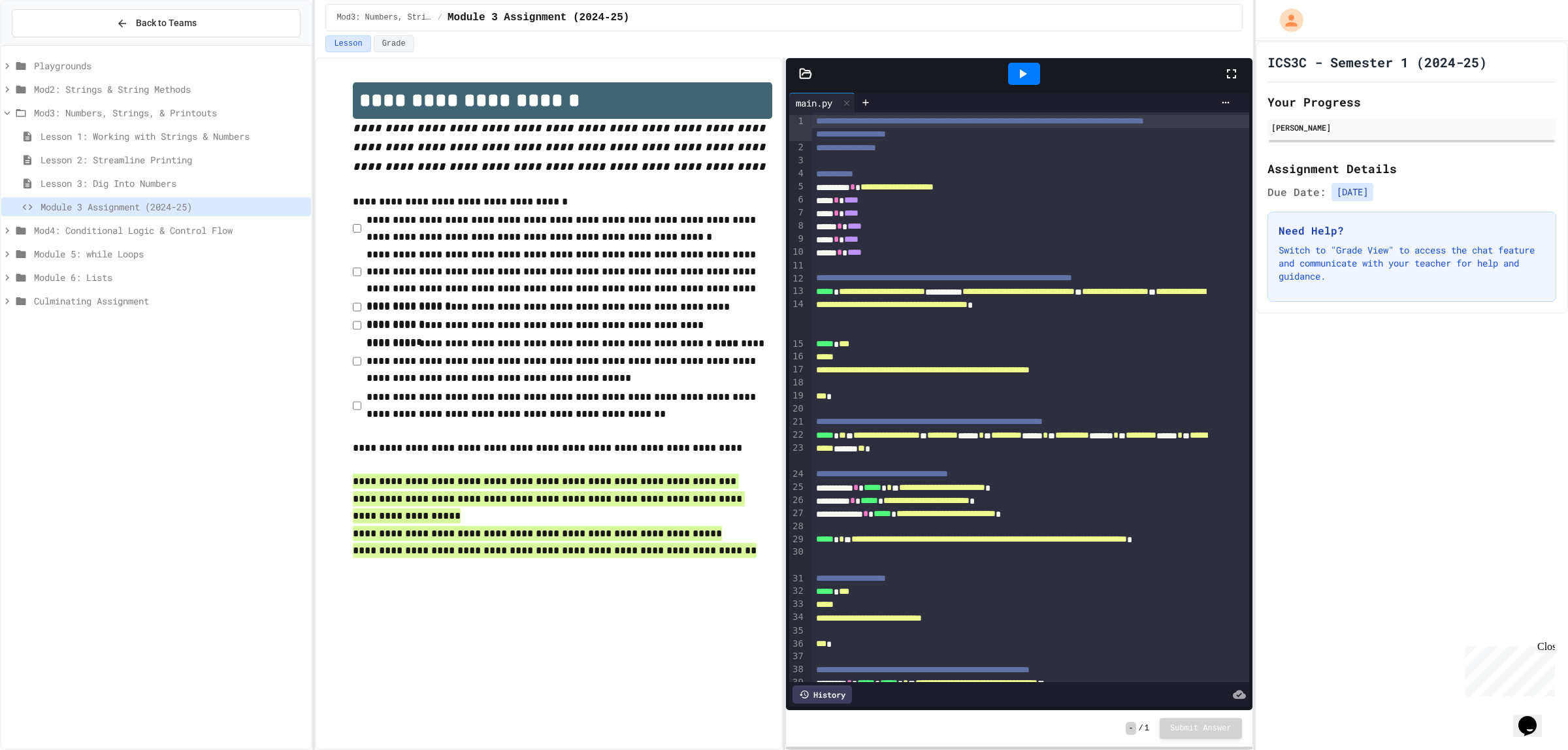
click at [1228, 73] on icon at bounding box center [1231, 74] width 16 height 16
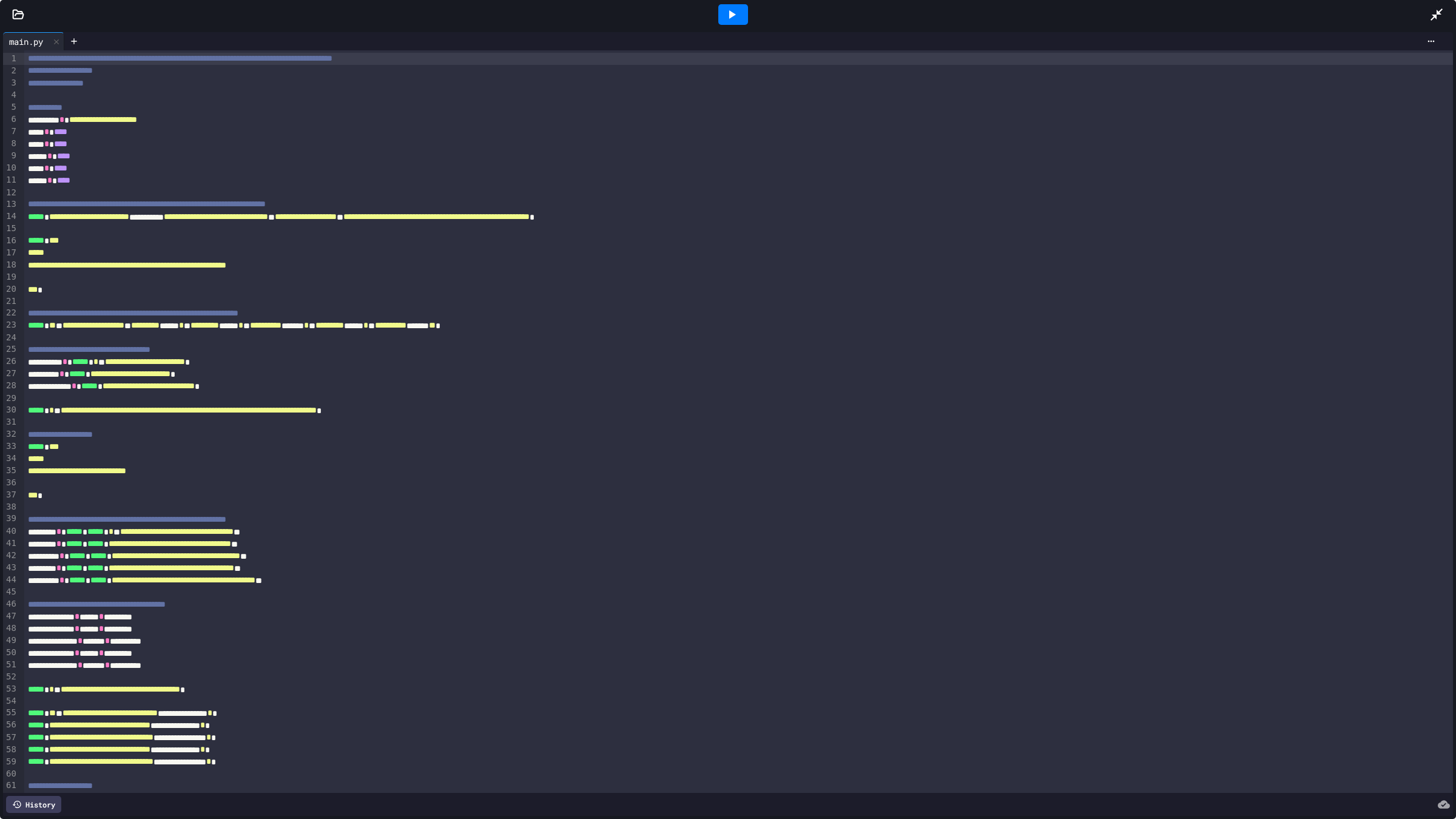
click at [736, 14] on icon at bounding box center [731, 14] width 15 height 15
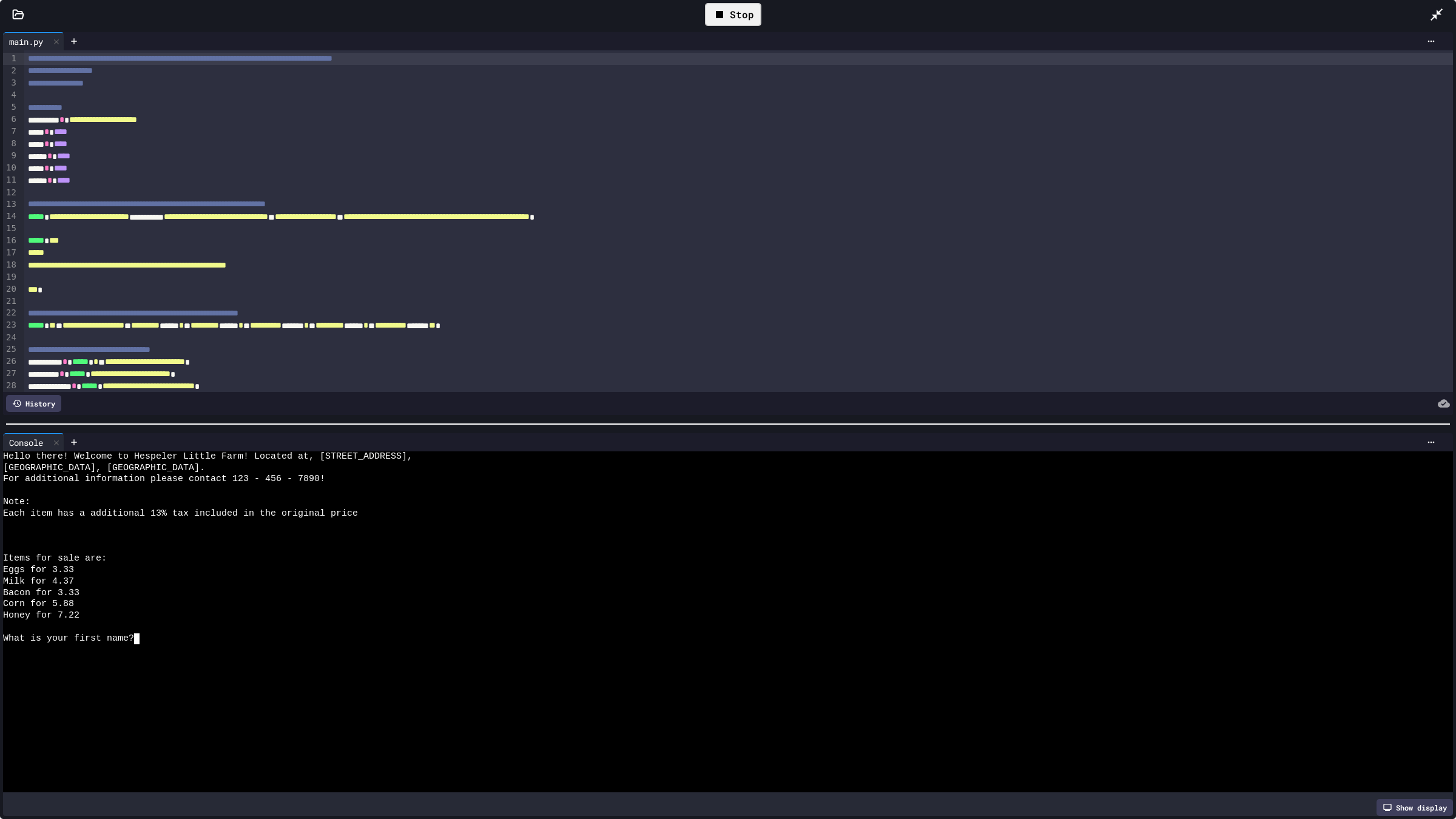
click at [152, 635] on div "What is your first name?" at bounding box center [716, 639] width 1425 height 12
type textarea "****"
type textarea "**********"
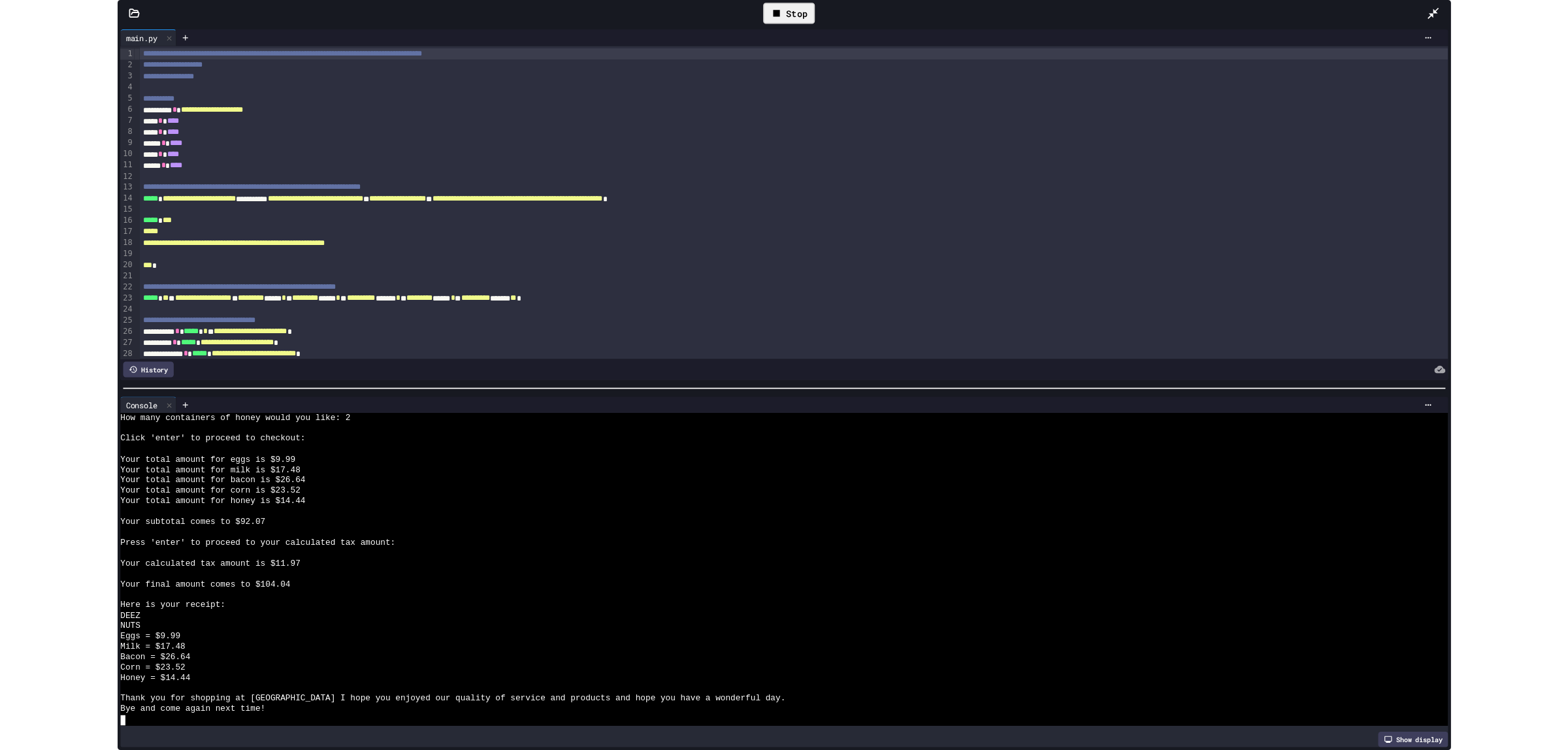
scroll to position [380, 0]
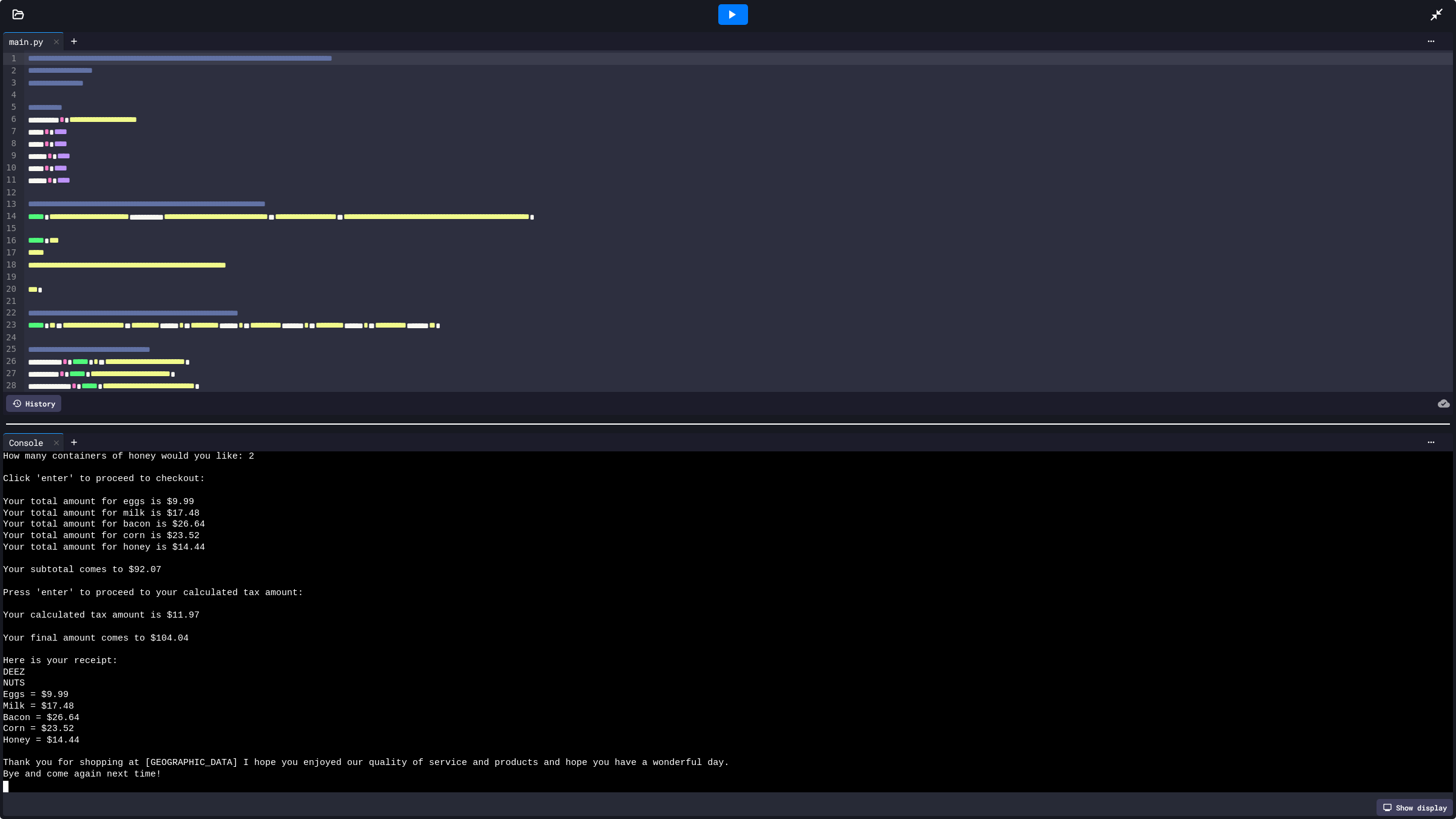
click at [1438, 16] on icon at bounding box center [1436, 14] width 15 height 15
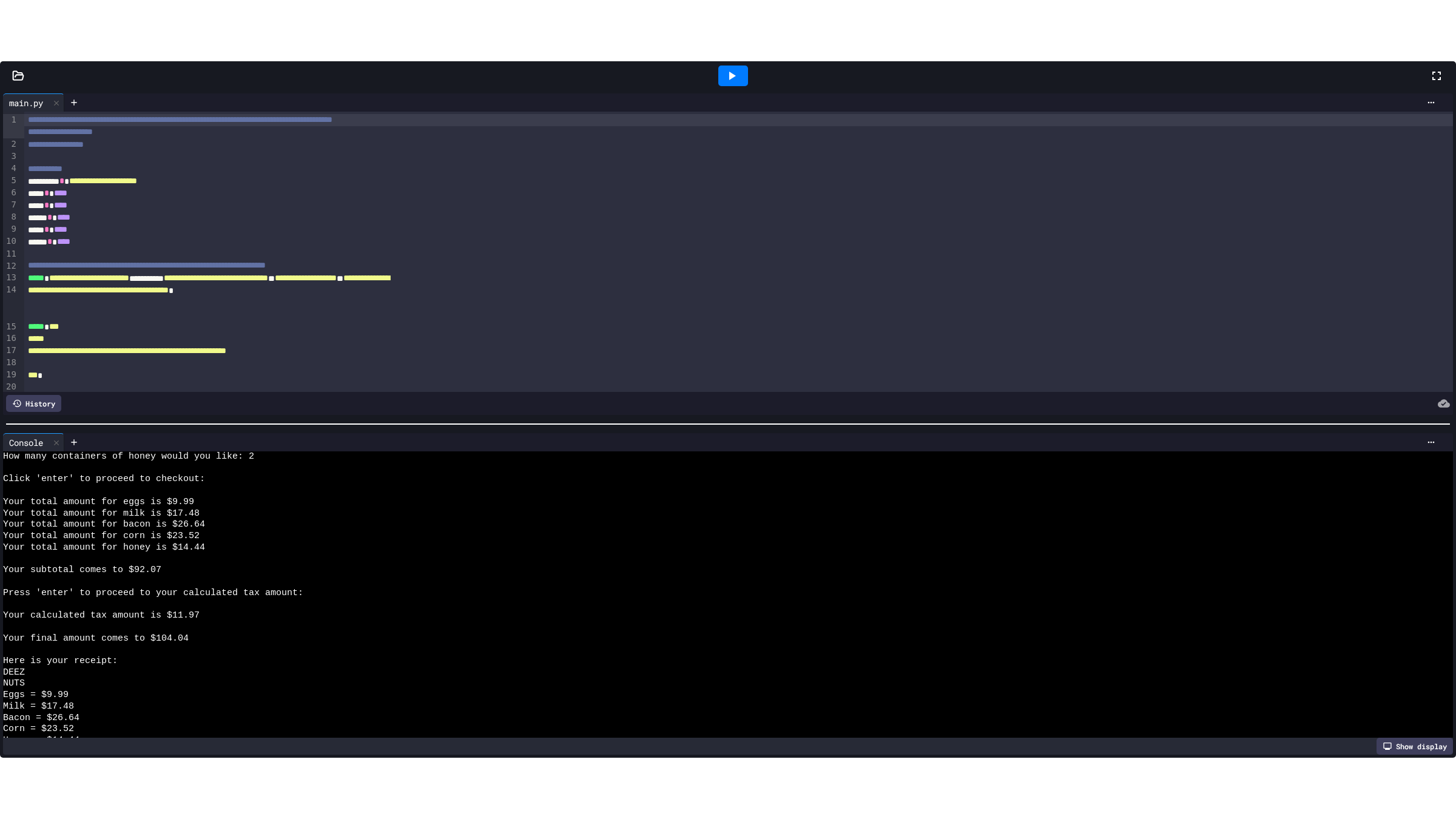
scroll to position [500, 0]
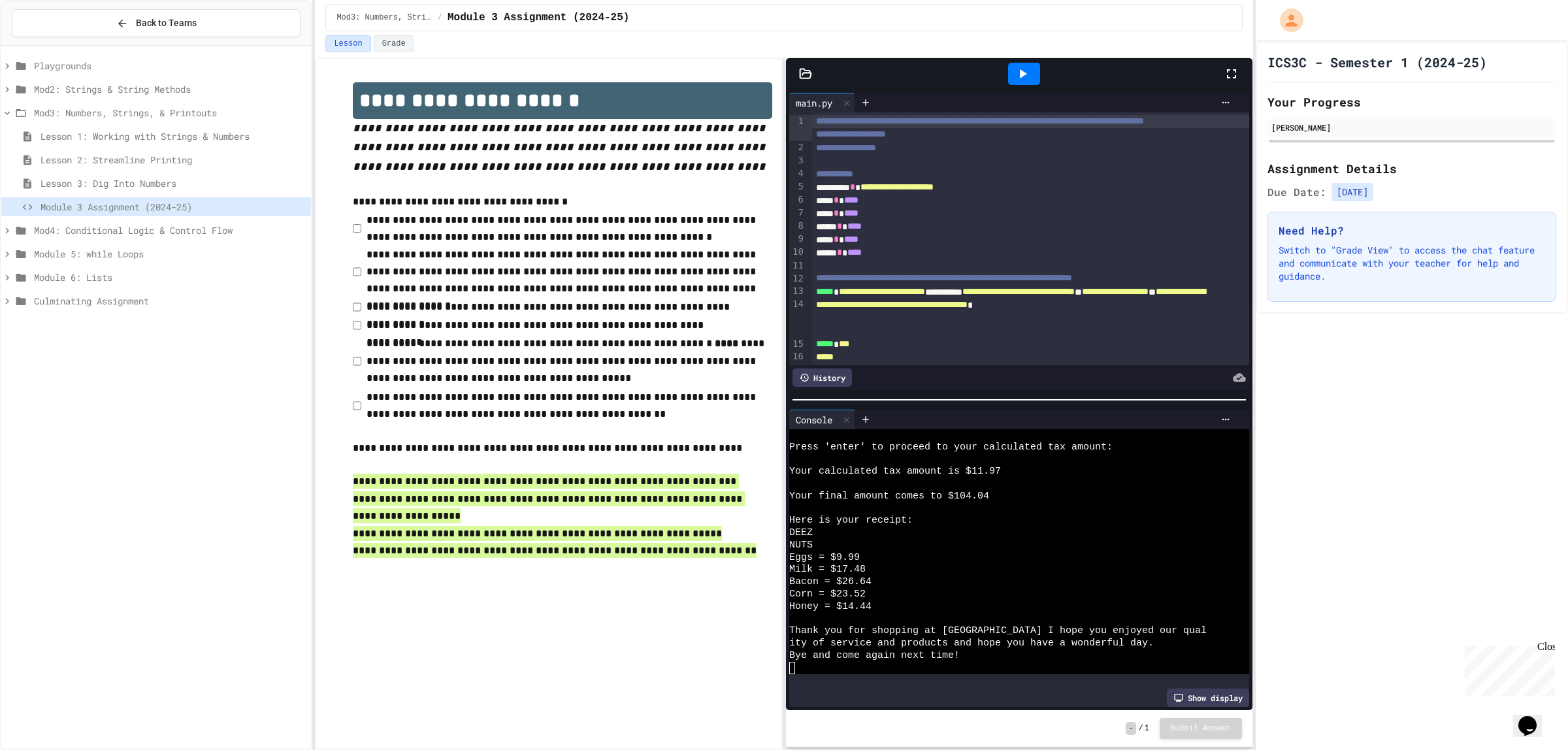
click at [95, 112] on span "Mod3: Numbers, Strings, & Printouts" at bounding box center [170, 113] width 272 height 14
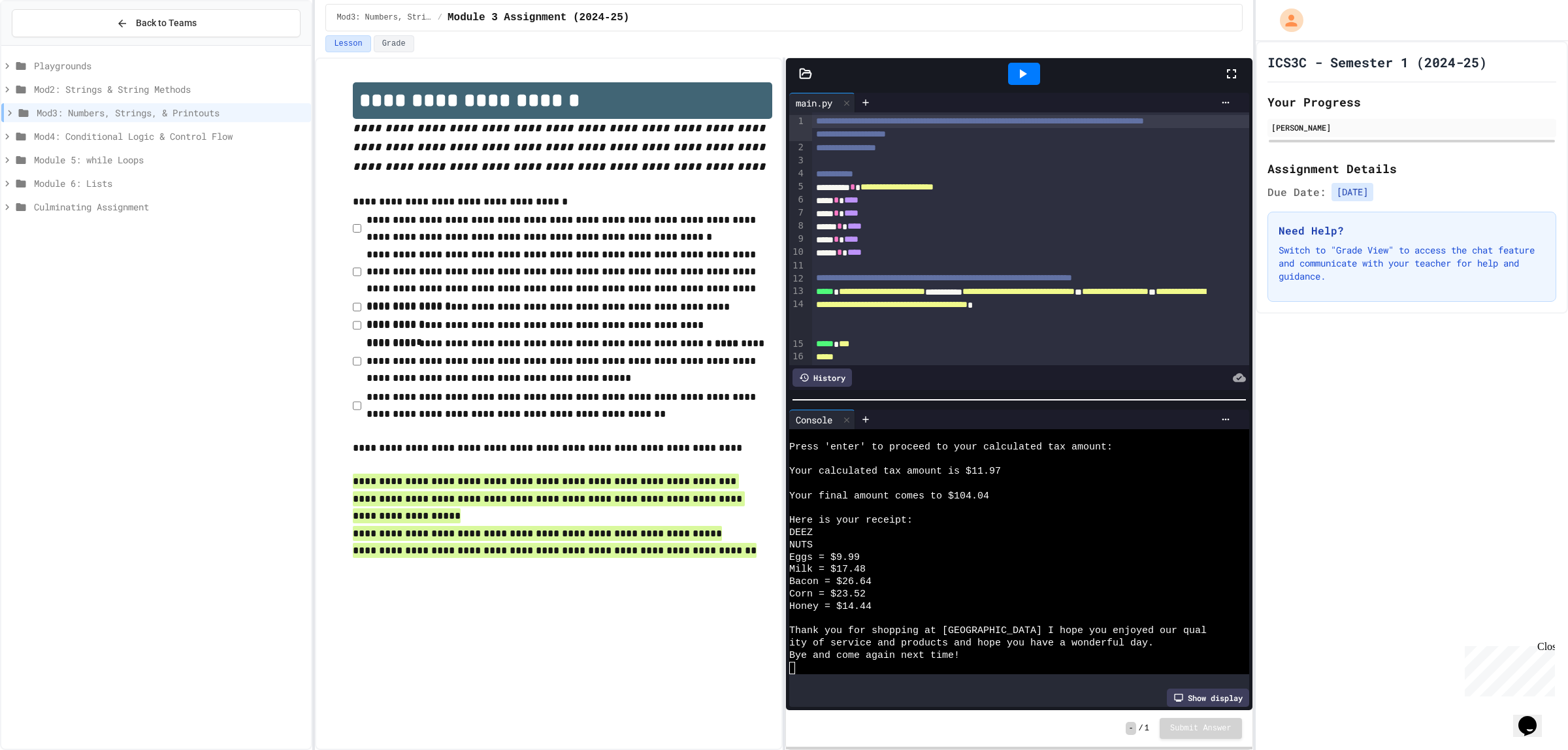
click at [104, 92] on span "Mod2: Strings & String Methods" at bounding box center [170, 89] width 272 height 14
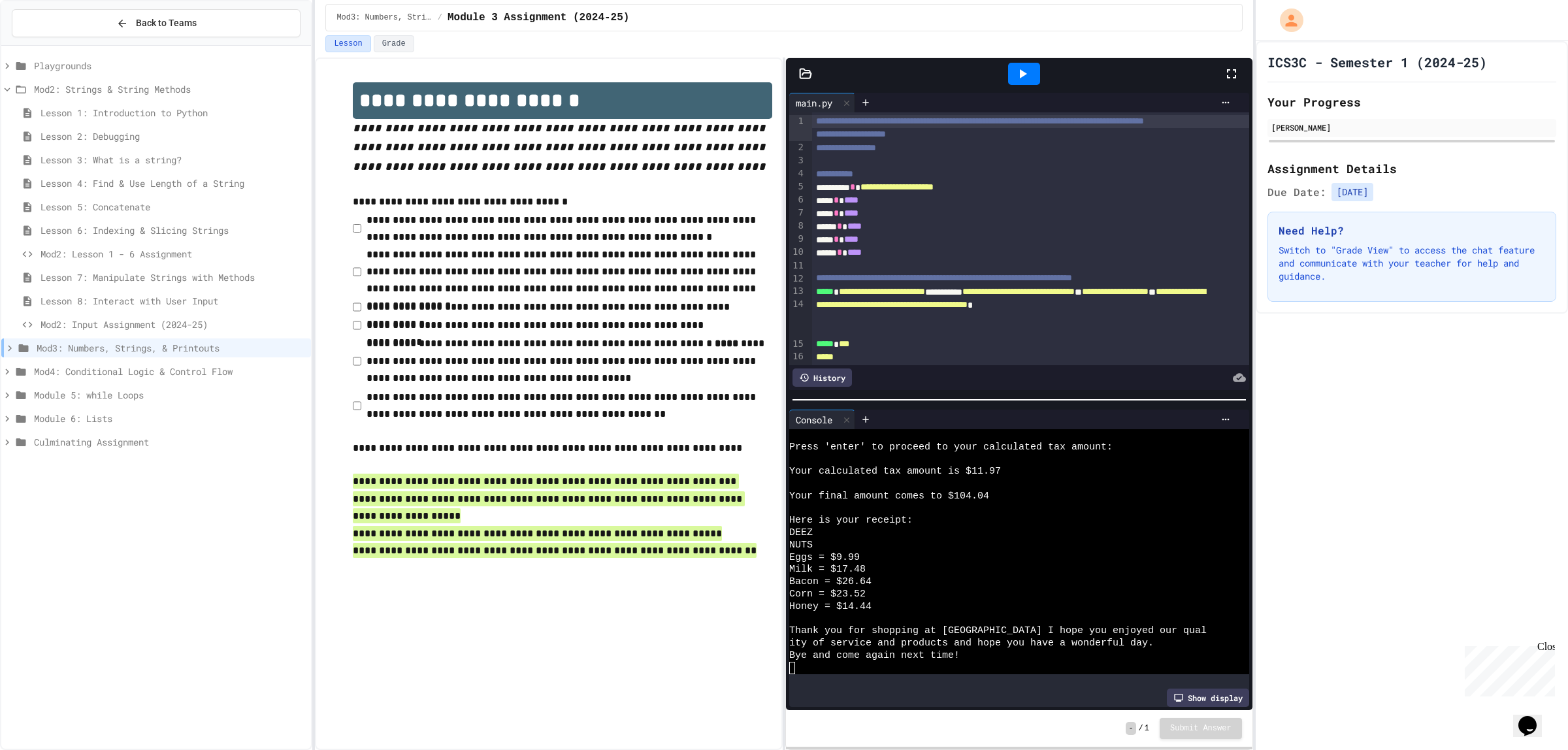
click at [142, 320] on span "Mod2: Input Assignment (2024-25)" at bounding box center [173, 325] width 266 height 14
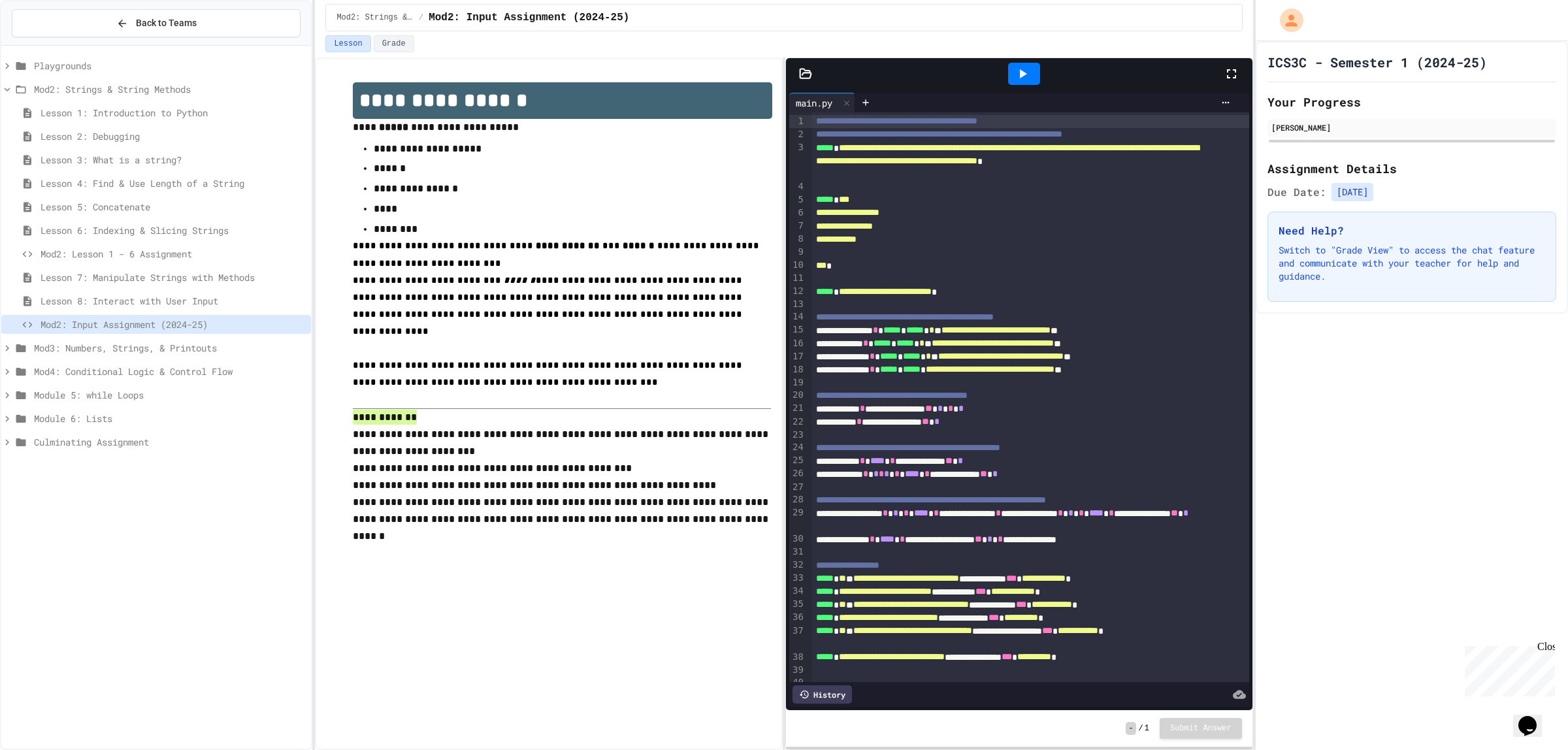
click at [1229, 73] on icon at bounding box center [1231, 74] width 16 height 16
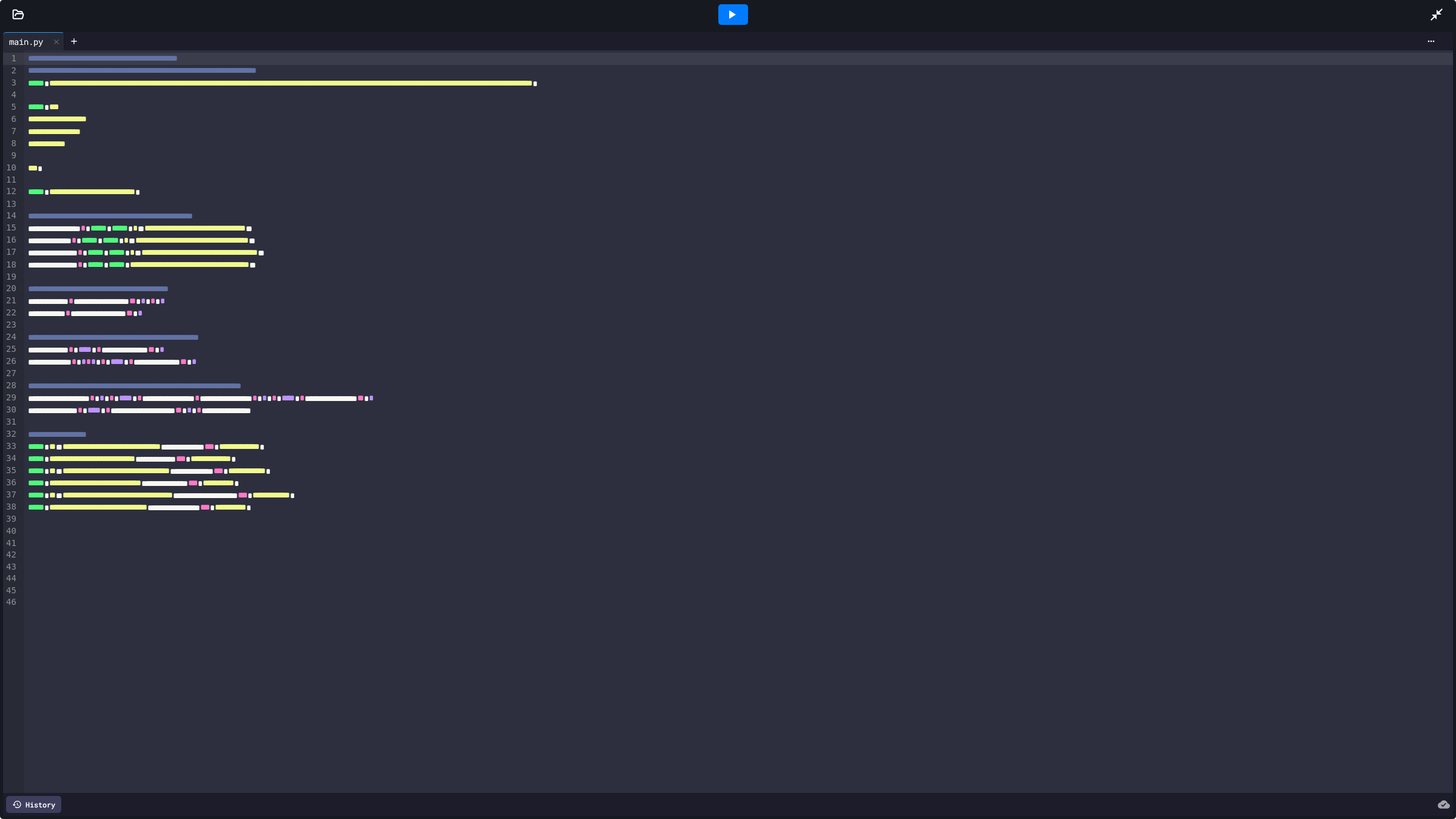
click at [725, 16] on icon at bounding box center [731, 14] width 15 height 15
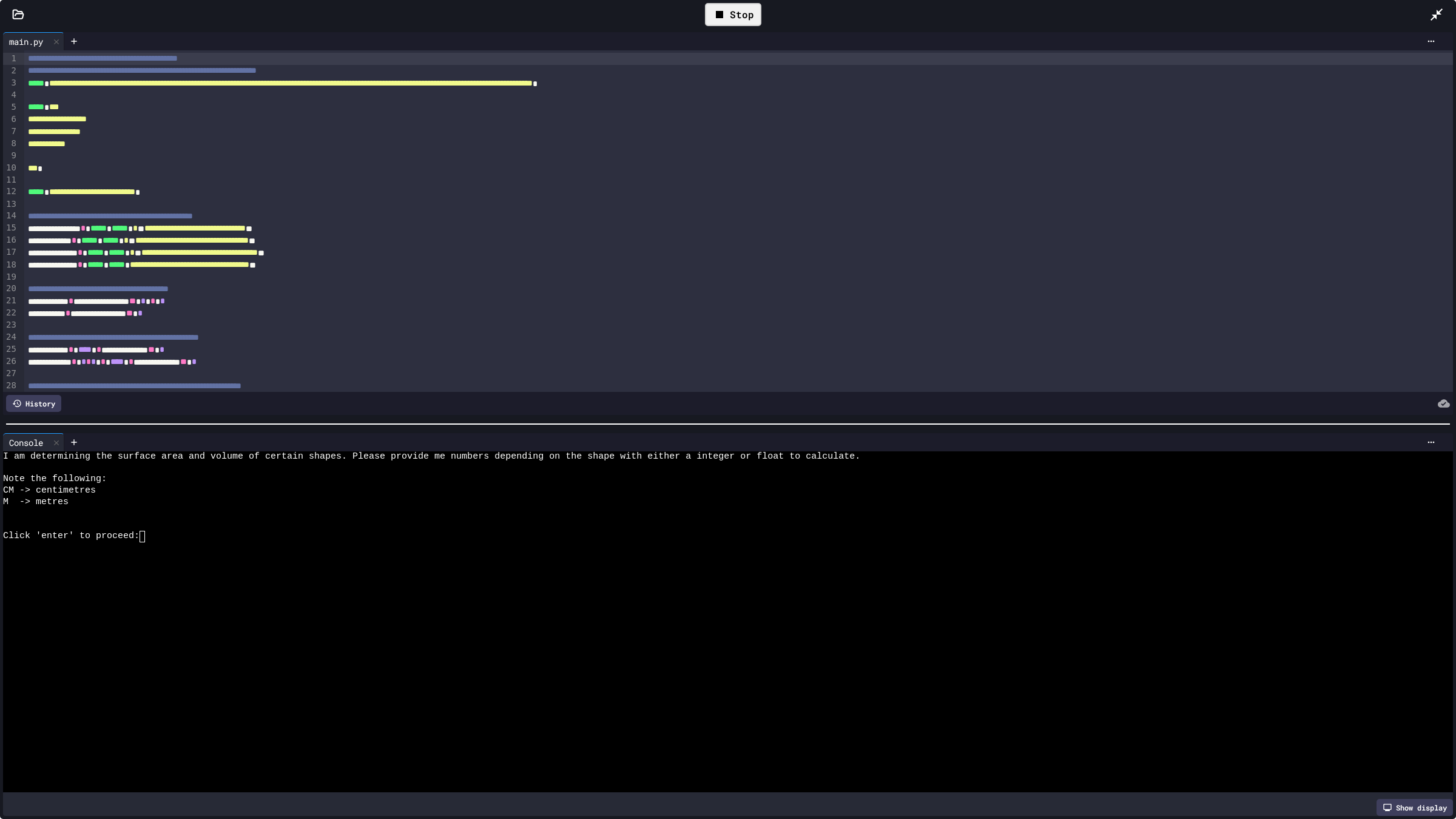
click at [183, 531] on div "Click 'enter' to proceed:" at bounding box center [716, 536] width 1425 height 12
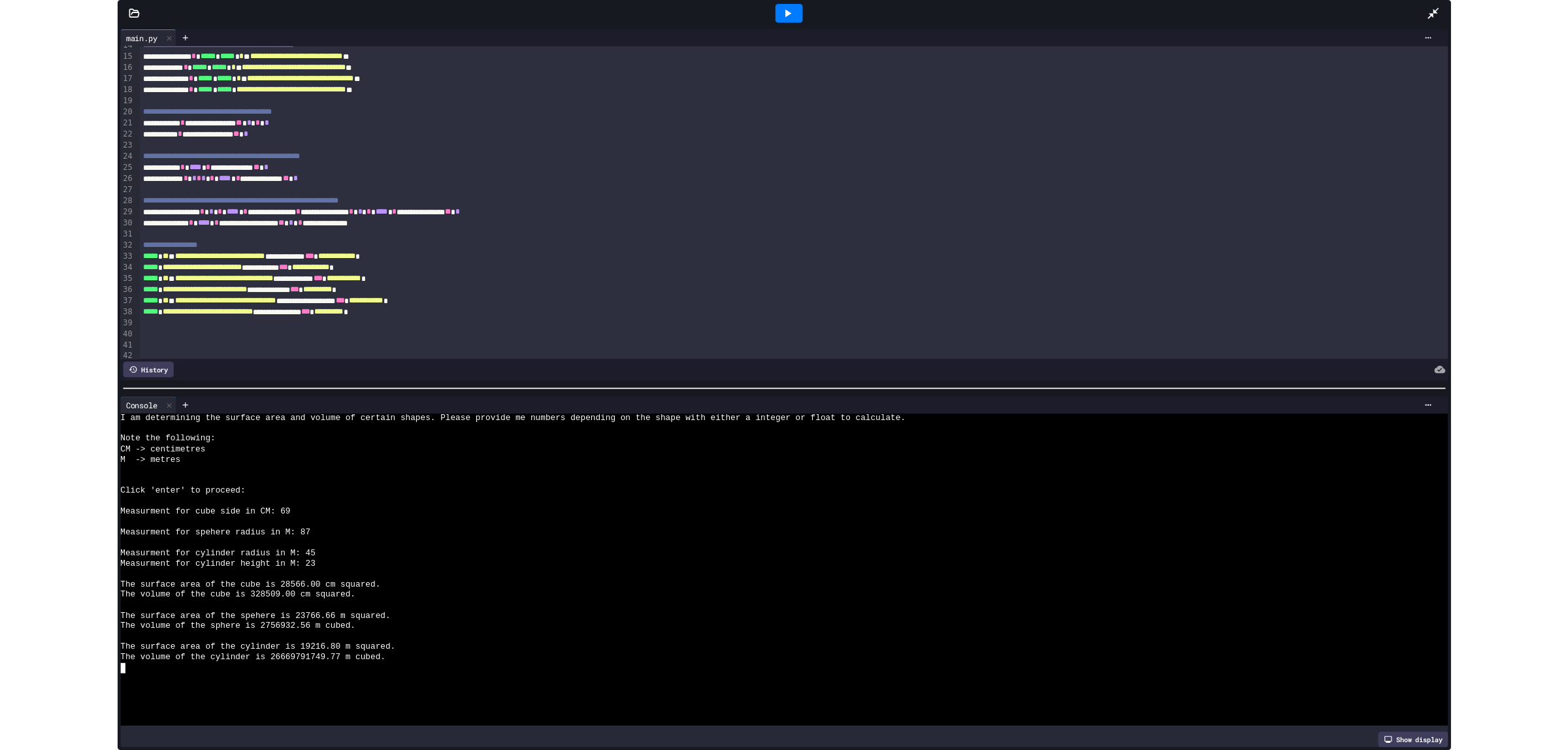
scroll to position [254, 0]
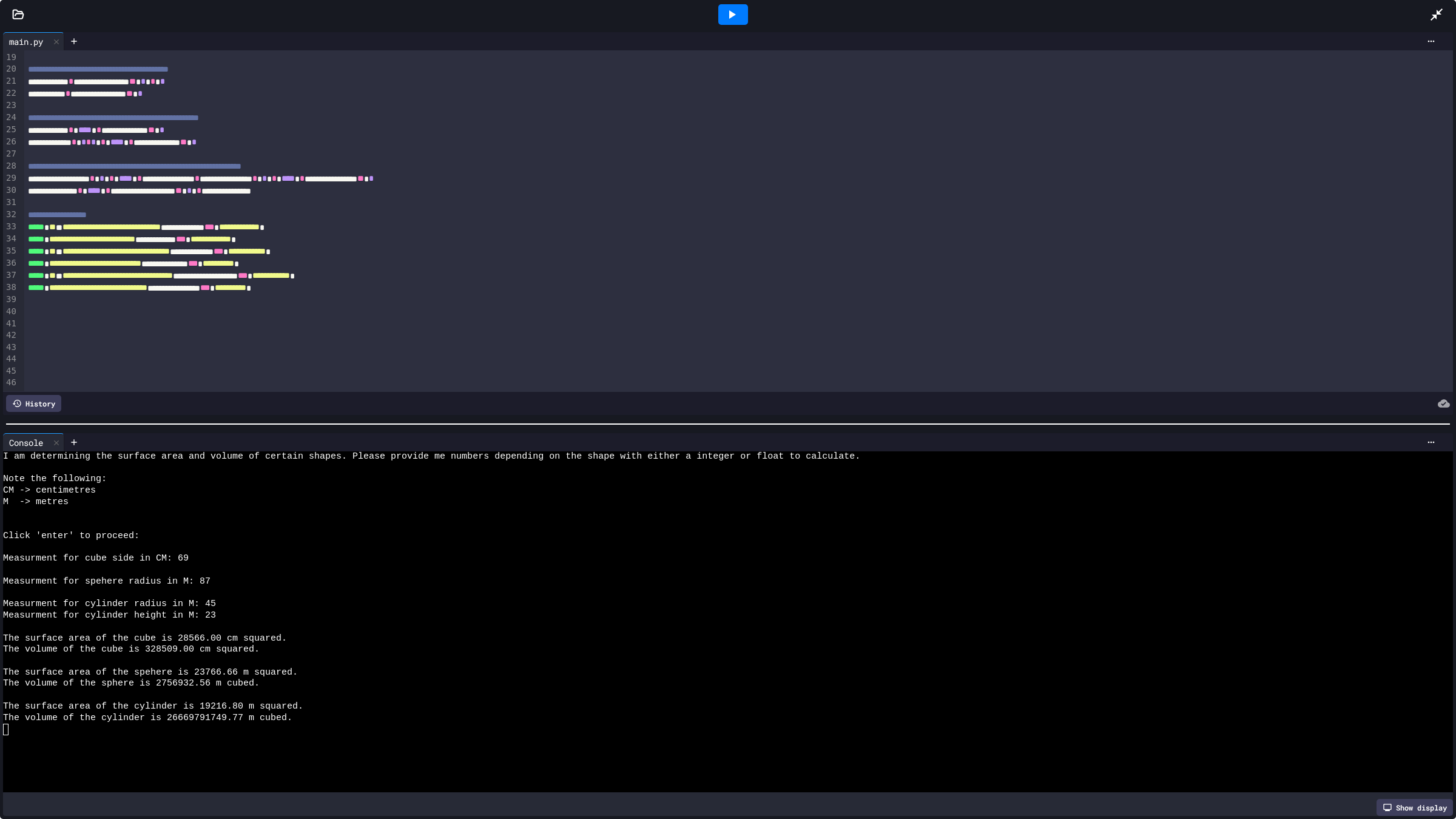
click at [1439, 14] on icon at bounding box center [1436, 14] width 12 height 12
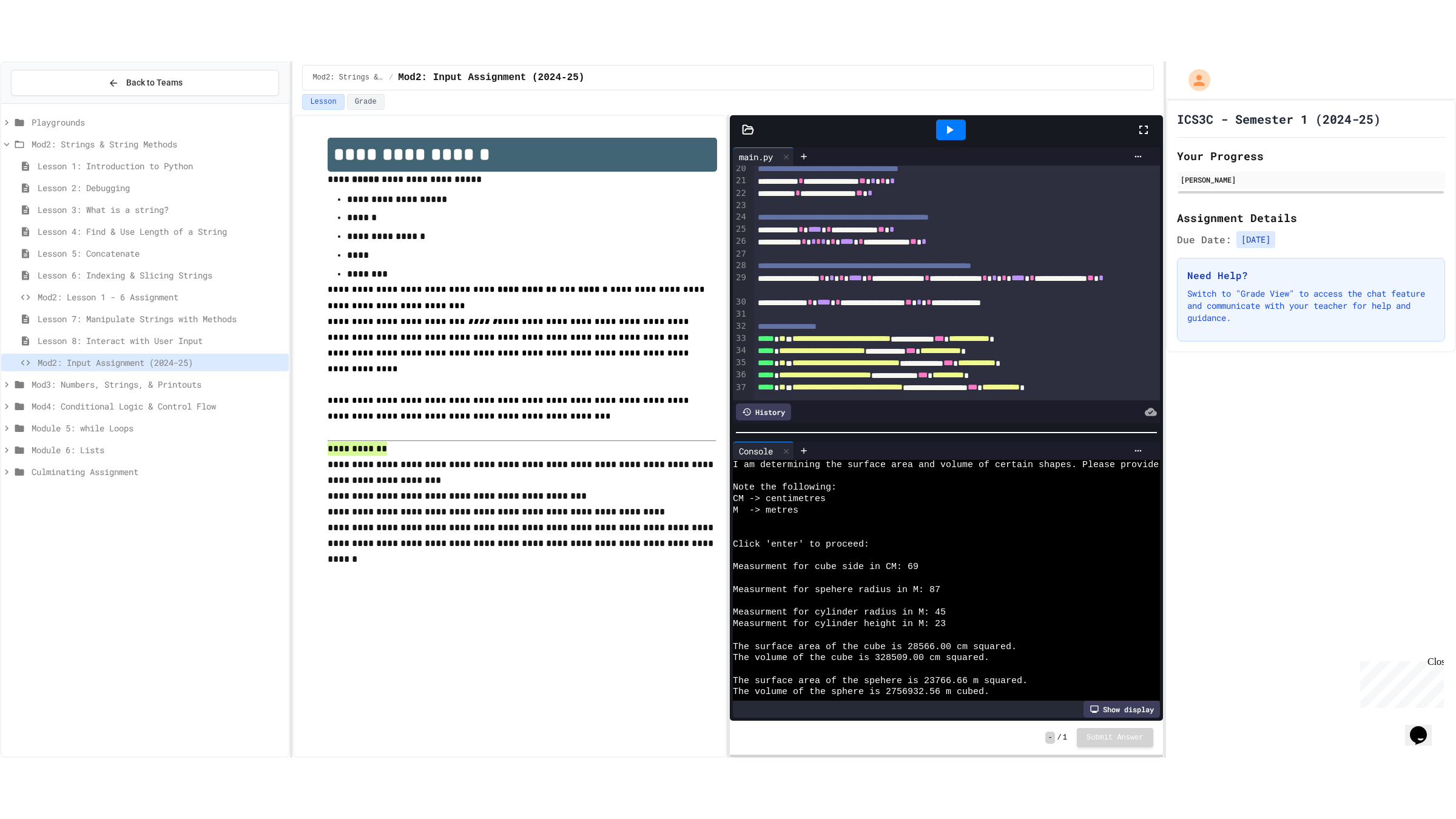
scroll to position [79, 0]
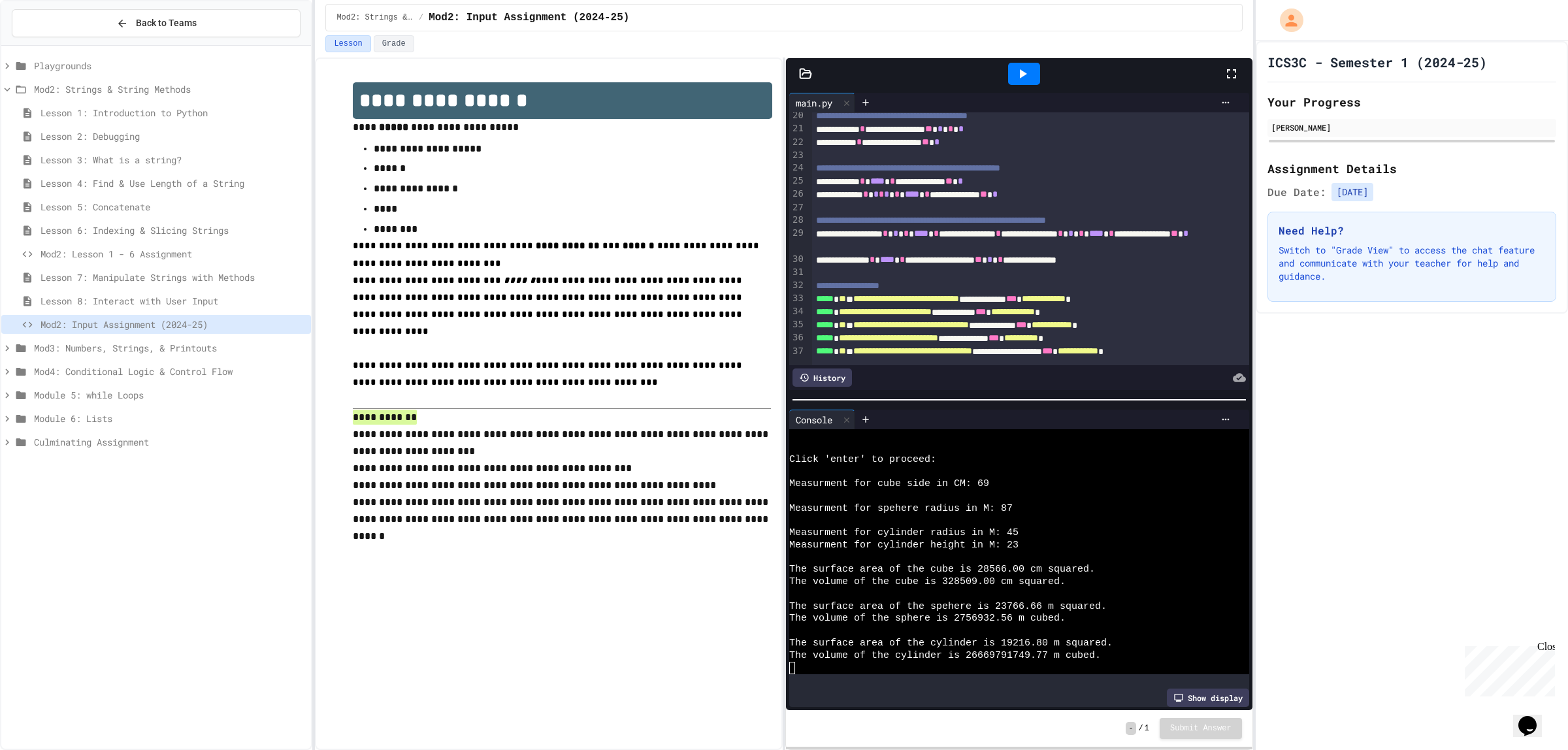
click at [104, 89] on span "Mod2: Strings & String Methods" at bounding box center [170, 89] width 272 height 14
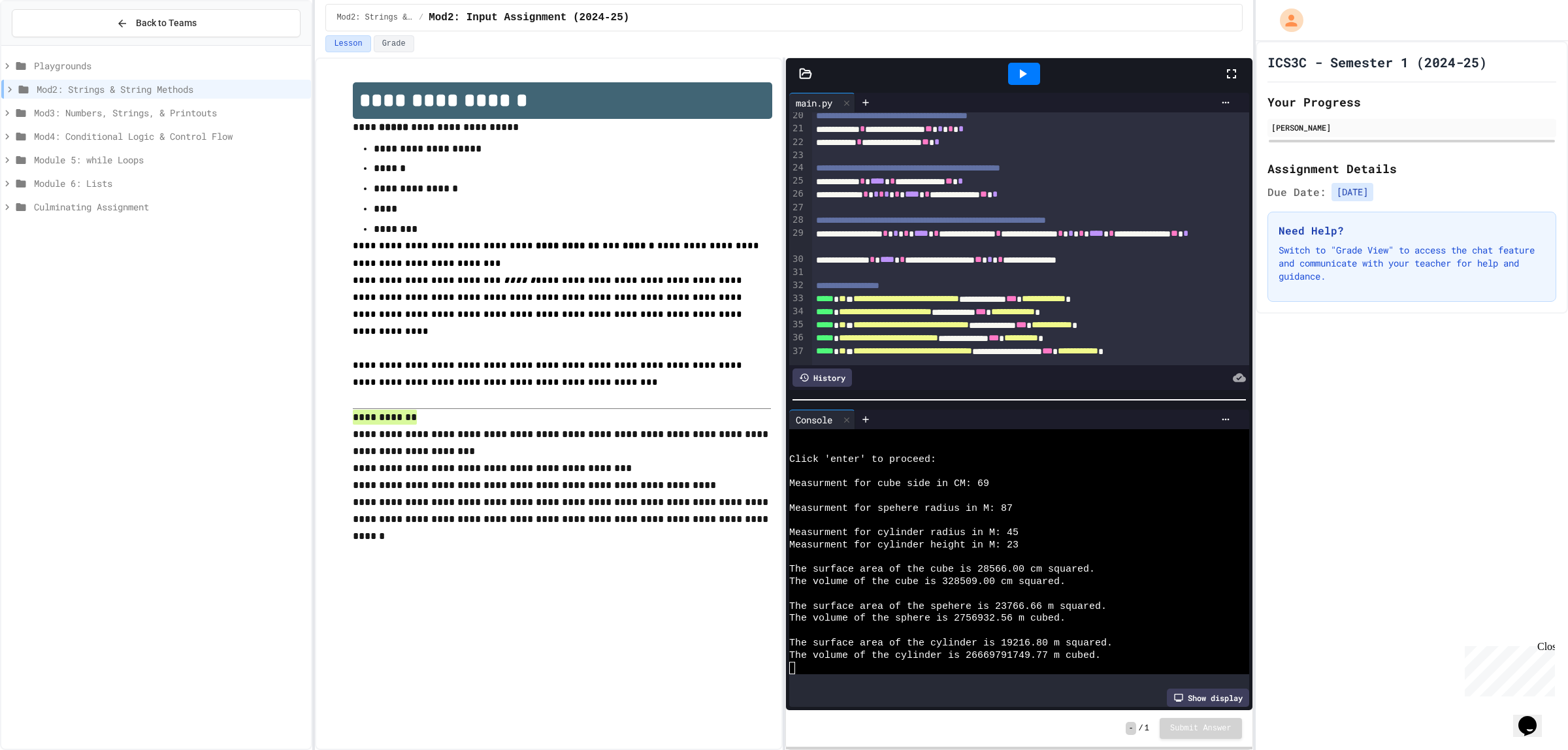
click at [65, 63] on span "Playgrounds" at bounding box center [170, 66] width 272 height 14
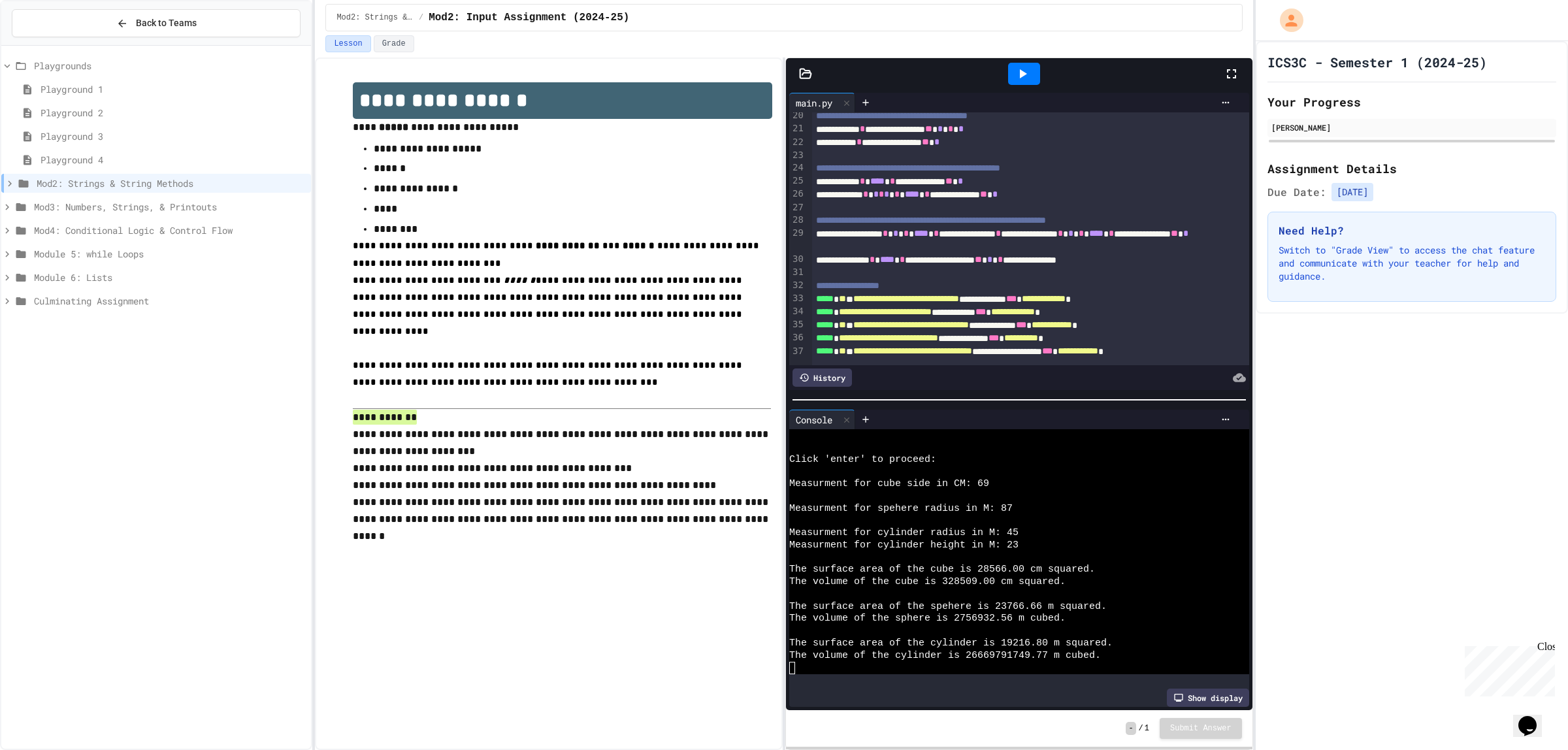
click at [65, 63] on span "Playgrounds" at bounding box center [170, 66] width 272 height 14
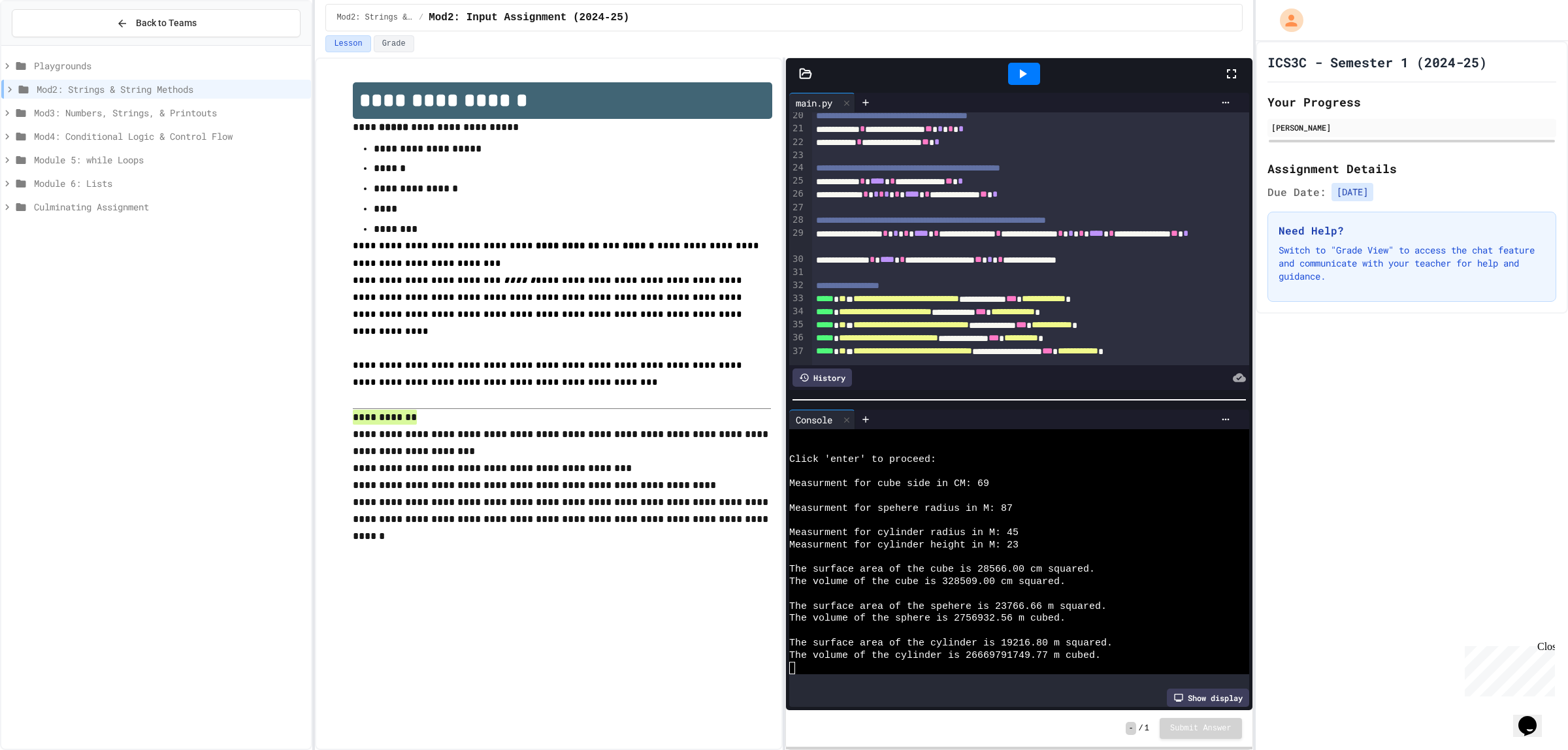
click at [111, 83] on span "Mod2: Strings & String Methods" at bounding box center [171, 89] width 269 height 14
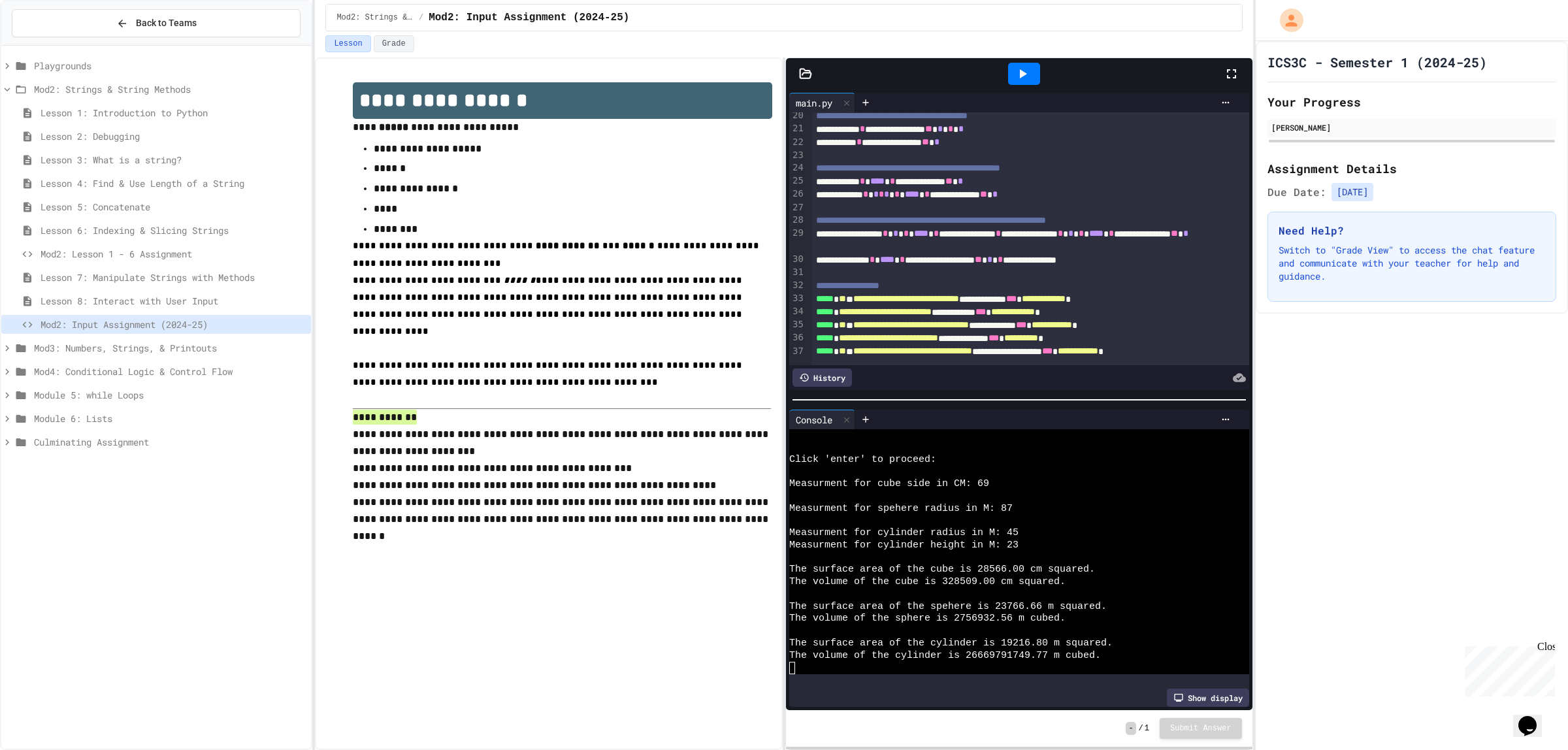
click at [185, 253] on span "Mod2: Lesson 1 - 6 Assignment" at bounding box center [173, 254] width 266 height 14
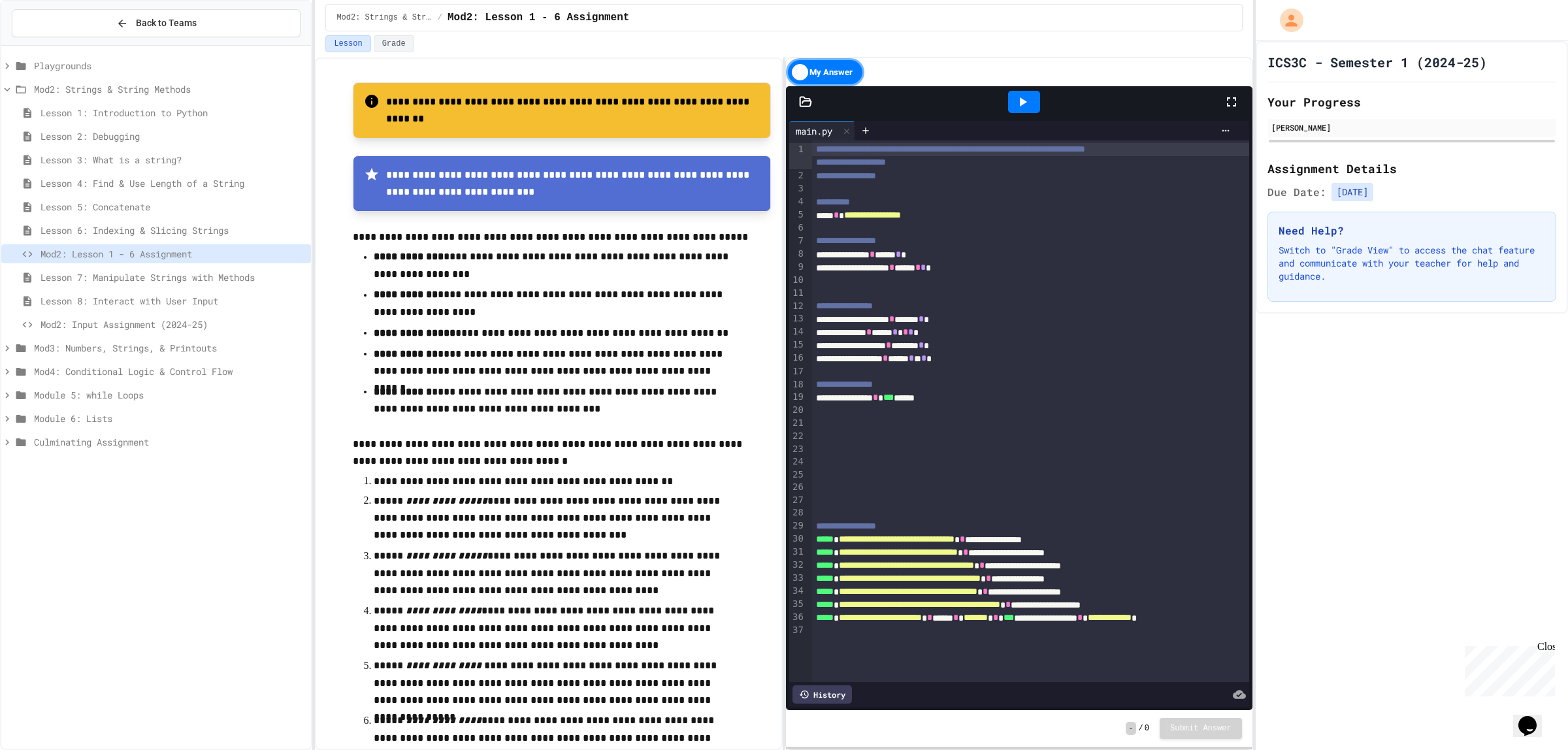
click at [1232, 99] on icon at bounding box center [1231, 101] width 16 height 16
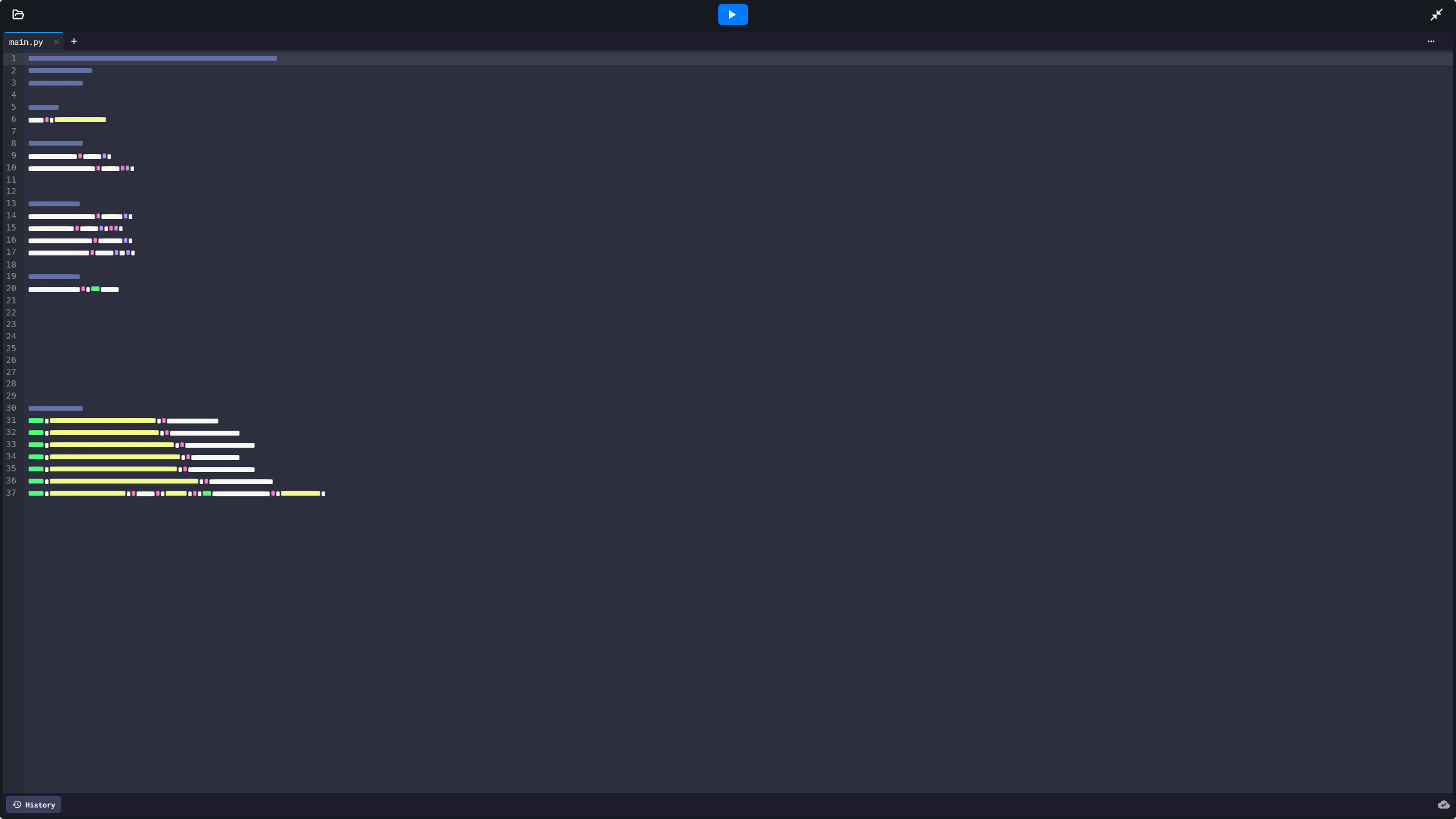
click at [734, 22] on div at bounding box center [733, 15] width 30 height 21
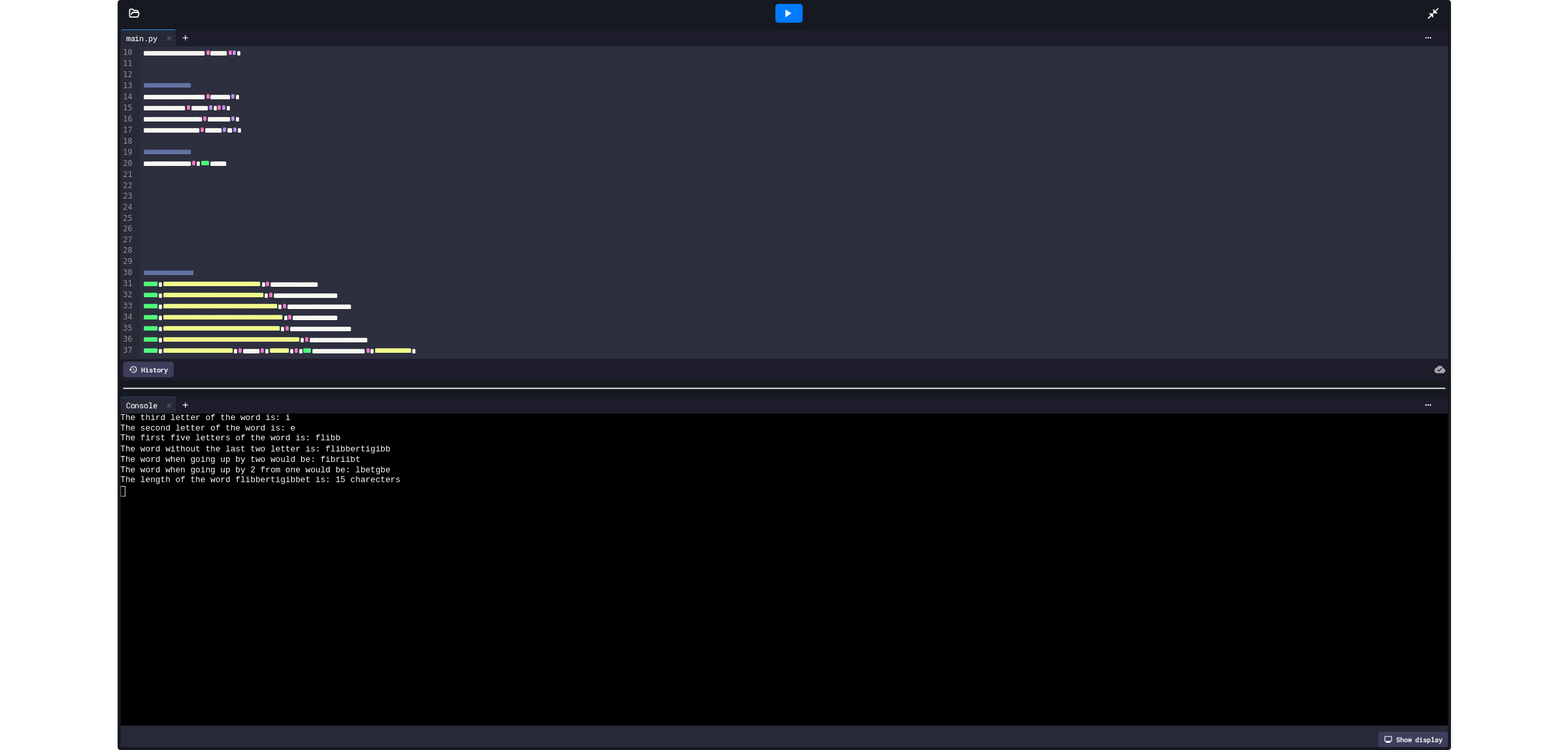
scroll to position [137, 0]
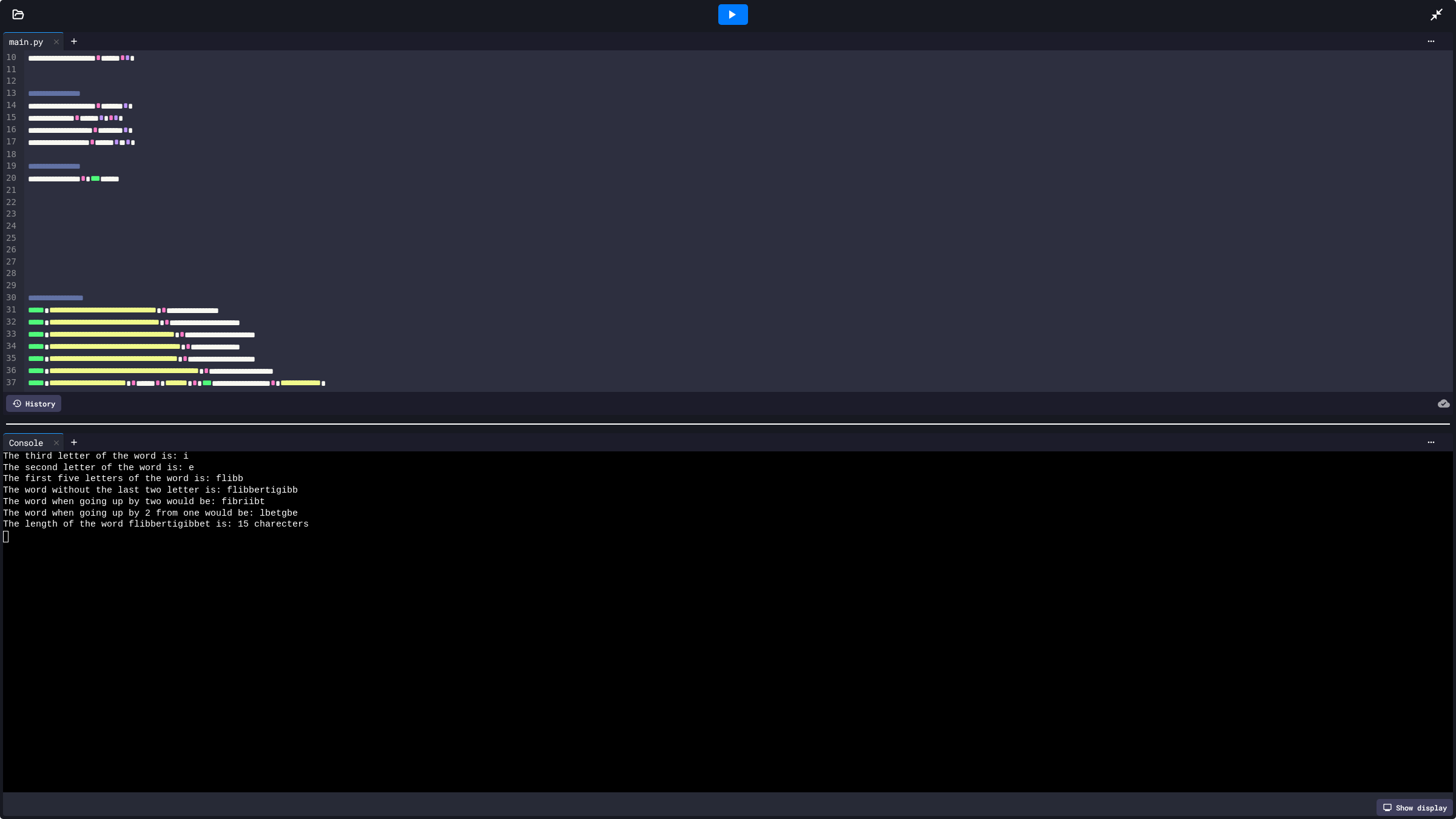
click at [1429, 19] on icon at bounding box center [1436, 14] width 15 height 15
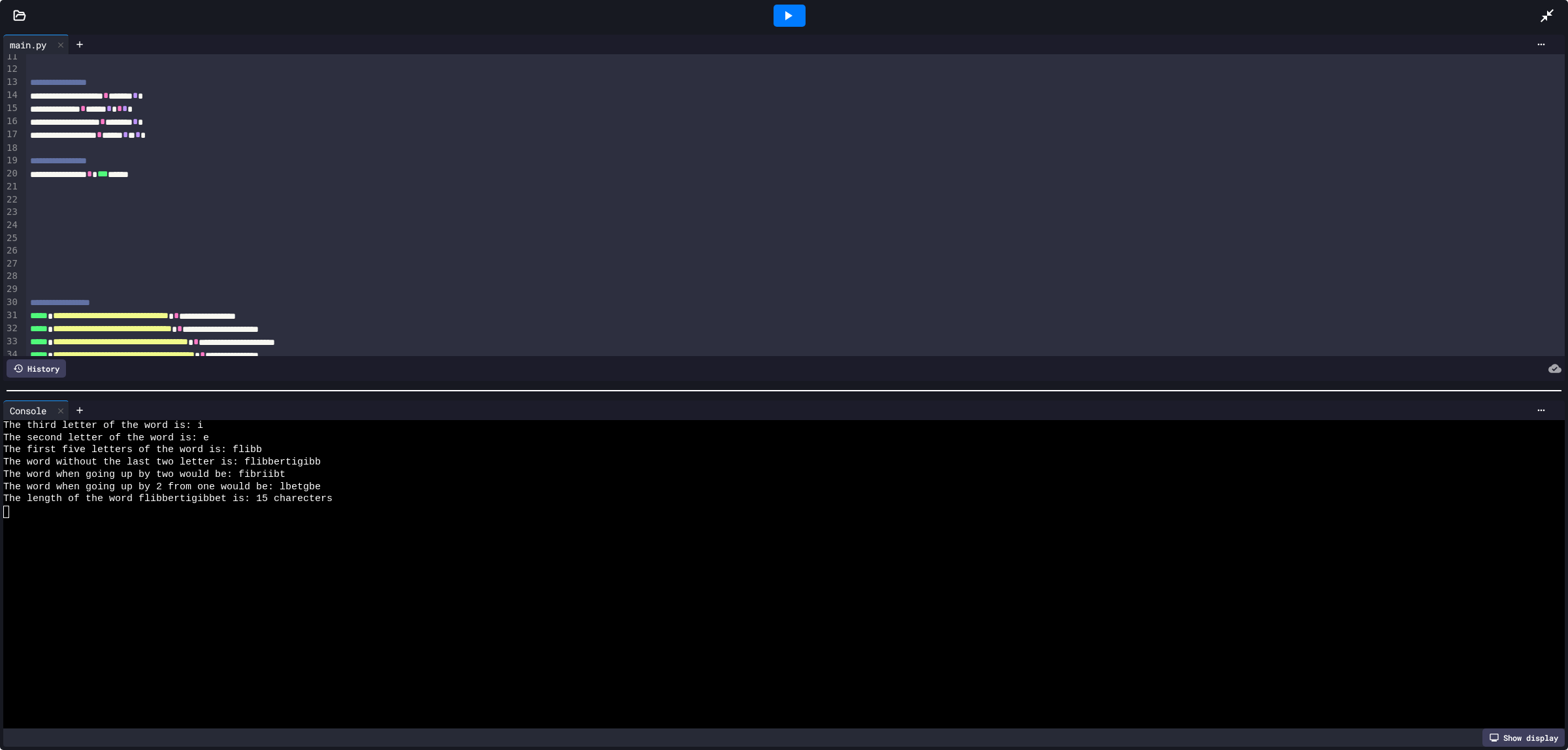
scroll to position [150, 0]
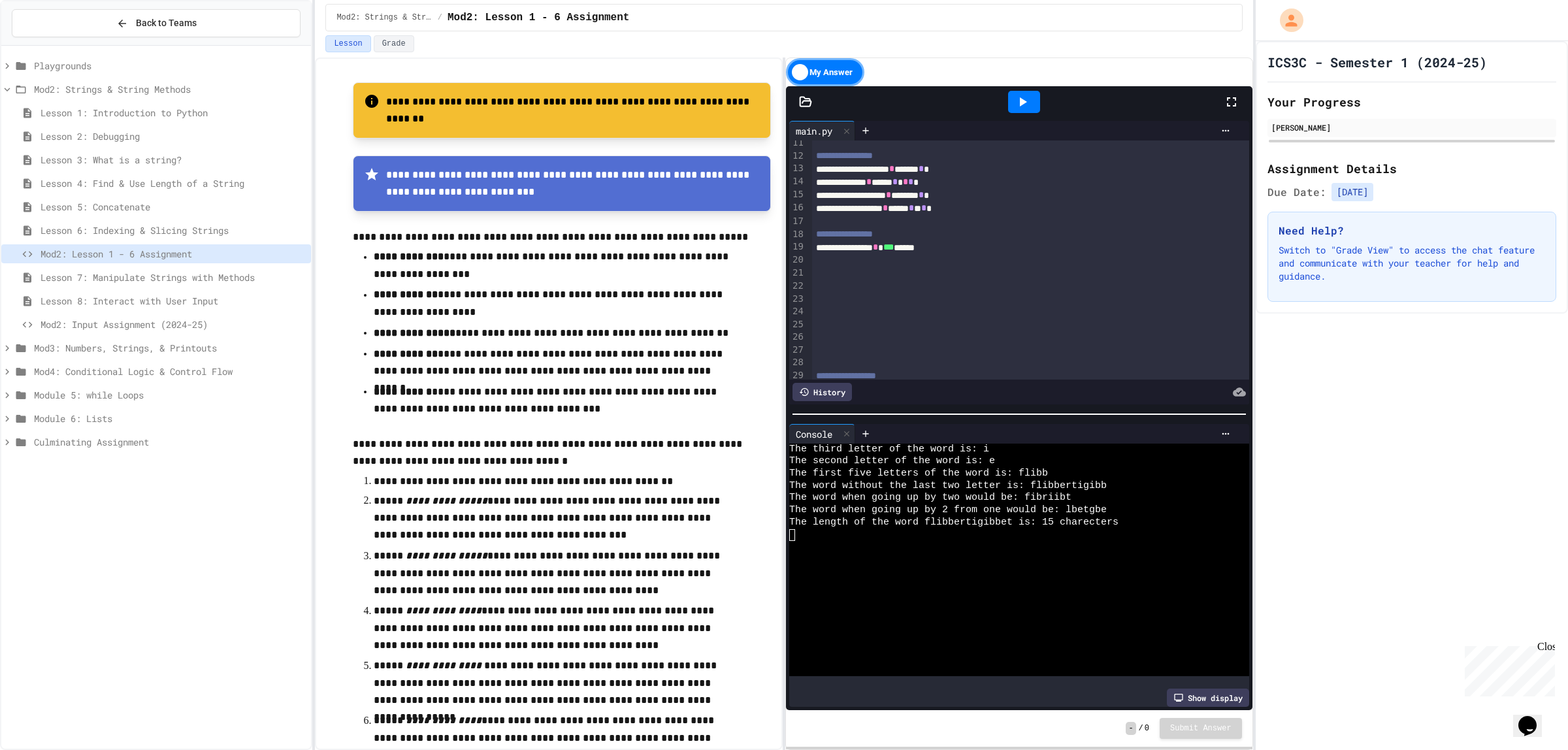
click at [115, 419] on span "Module 6: Lists" at bounding box center [170, 418] width 272 height 14
click at [162, 516] on span "Lesson 4: for Loop" at bounding box center [173, 512] width 266 height 14
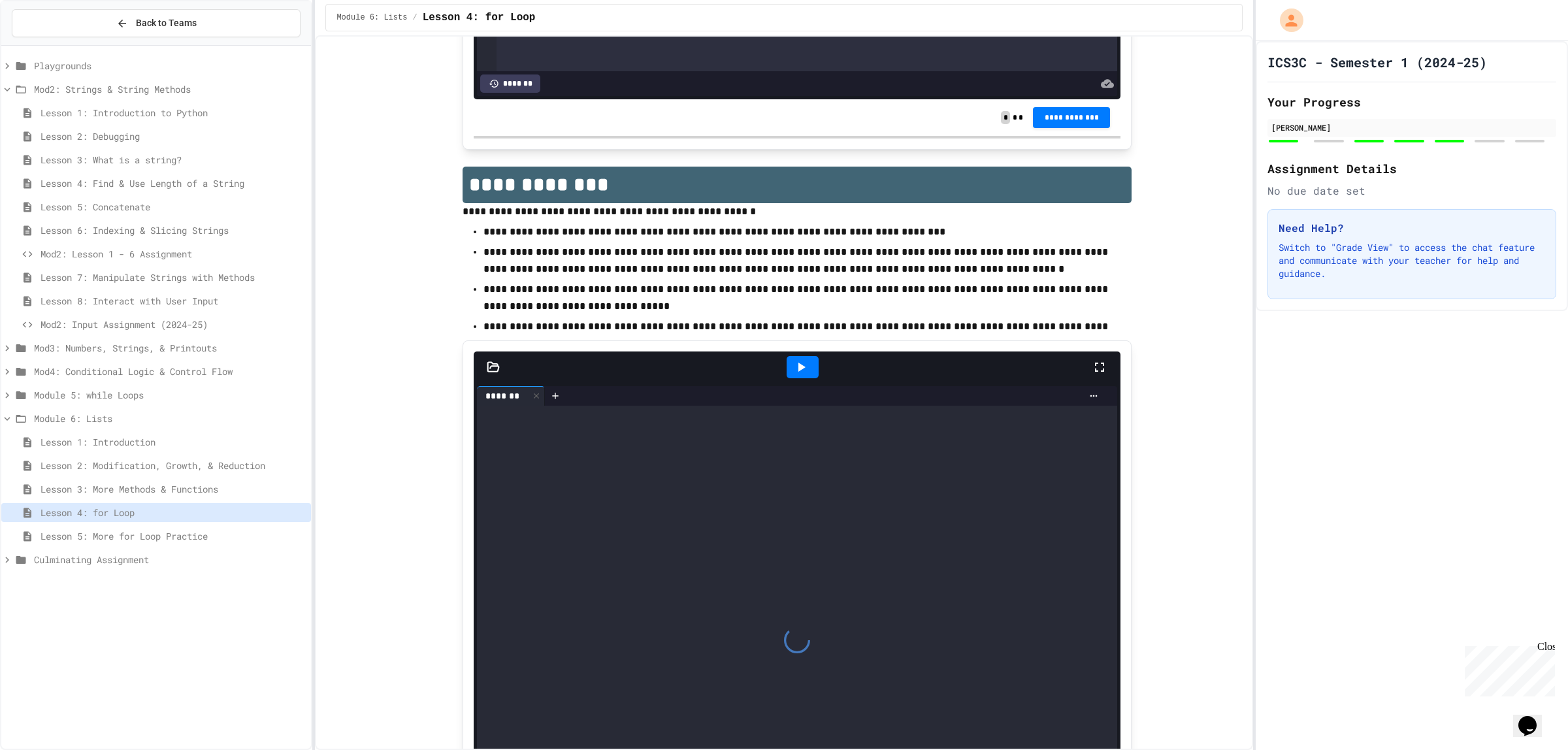
scroll to position [6930, 0]
